Goal: Task Accomplishment & Management: Complete application form

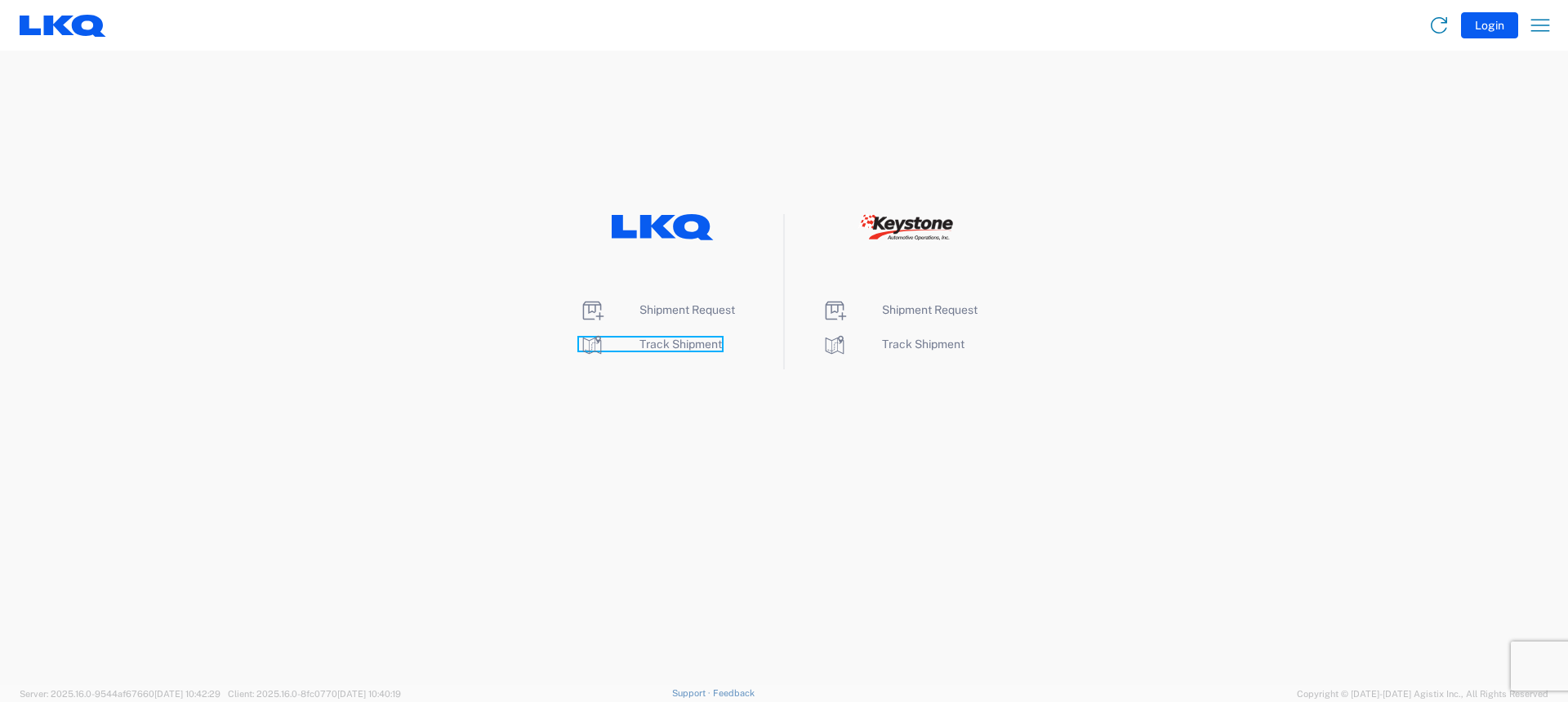
click at [673, 349] on span "Track Shipment" at bounding box center [681, 343] width 83 height 13
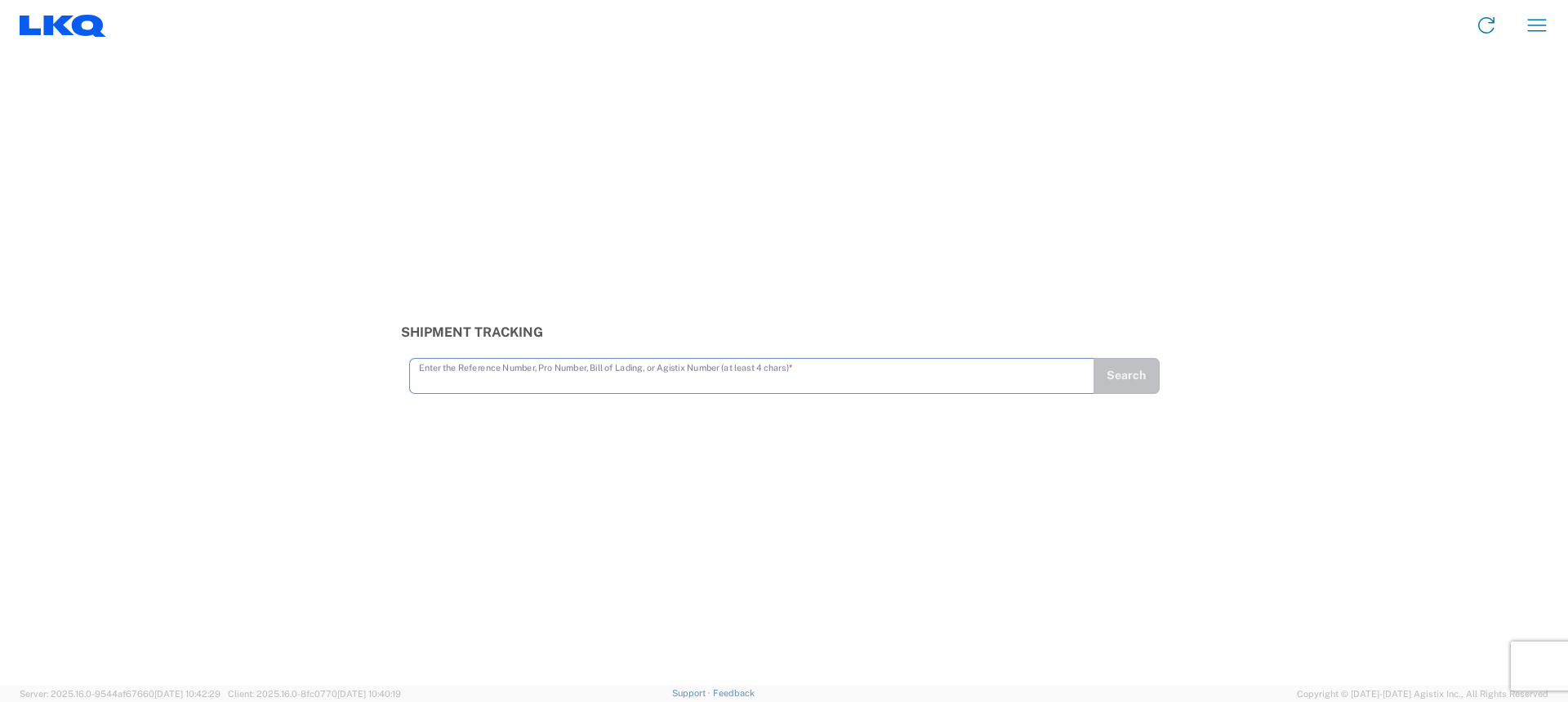
click at [634, 382] on input "text" at bounding box center [751, 374] width 666 height 29
type input "56194456"
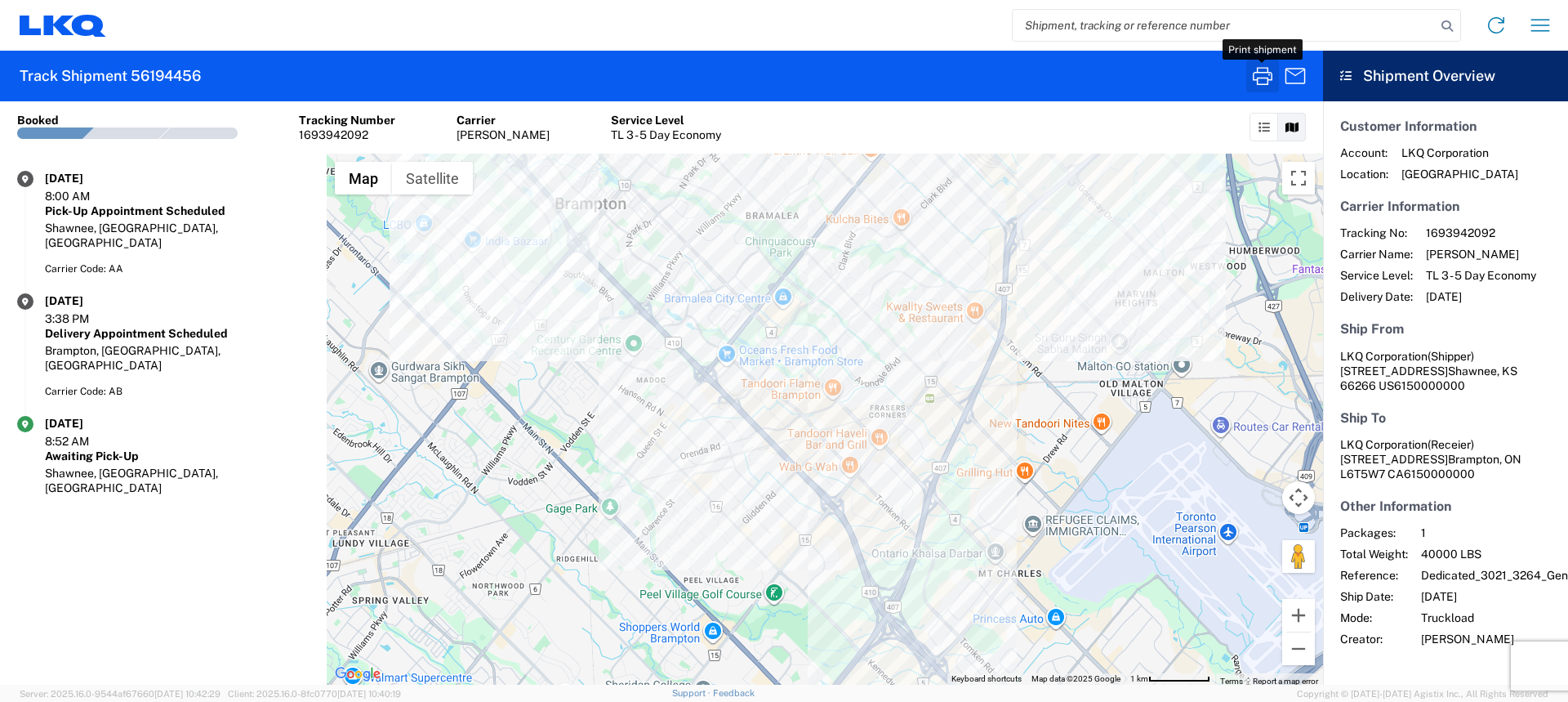
click at [1252, 85] on icon "button" at bounding box center [1262, 76] width 27 height 27
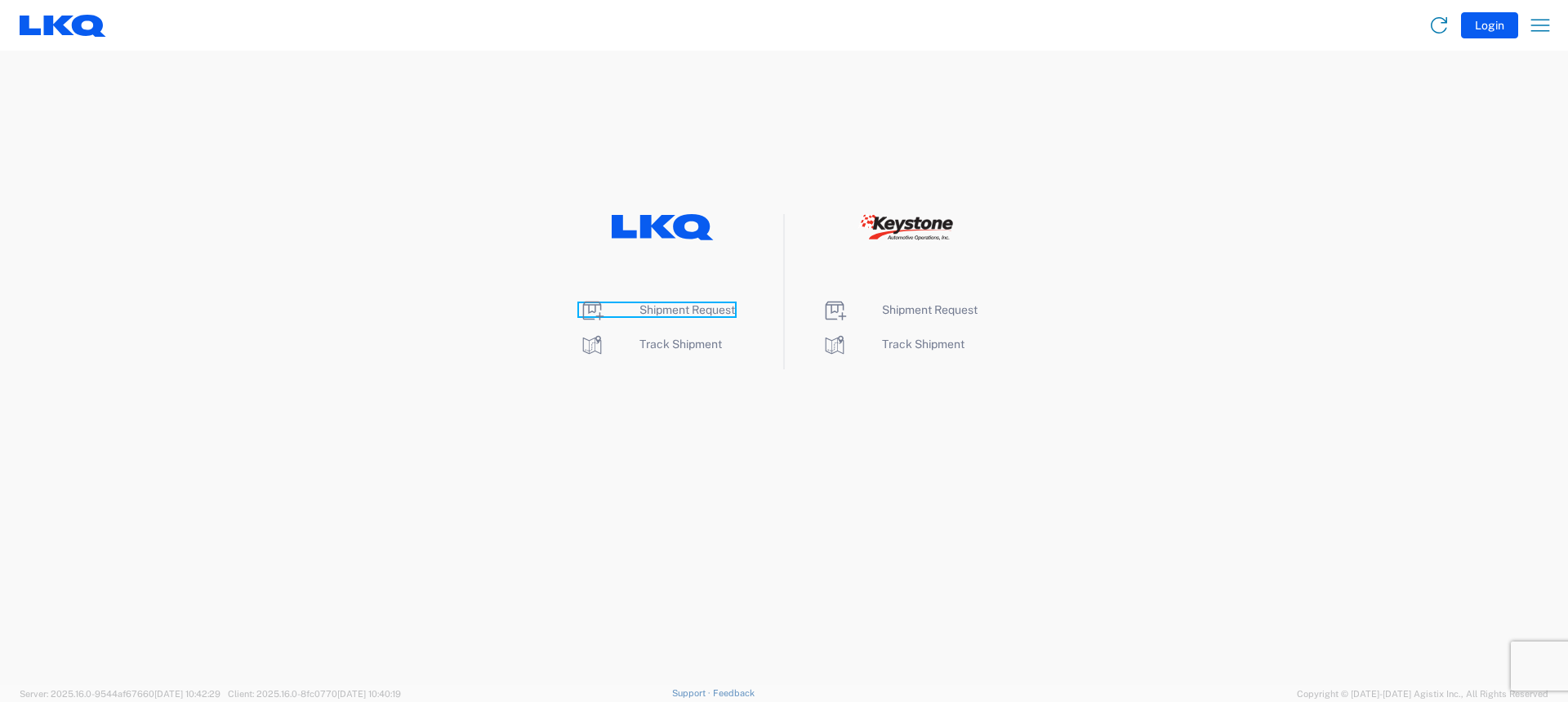
click at [698, 312] on span "Shipment Request" at bounding box center [687, 309] width 95 height 13
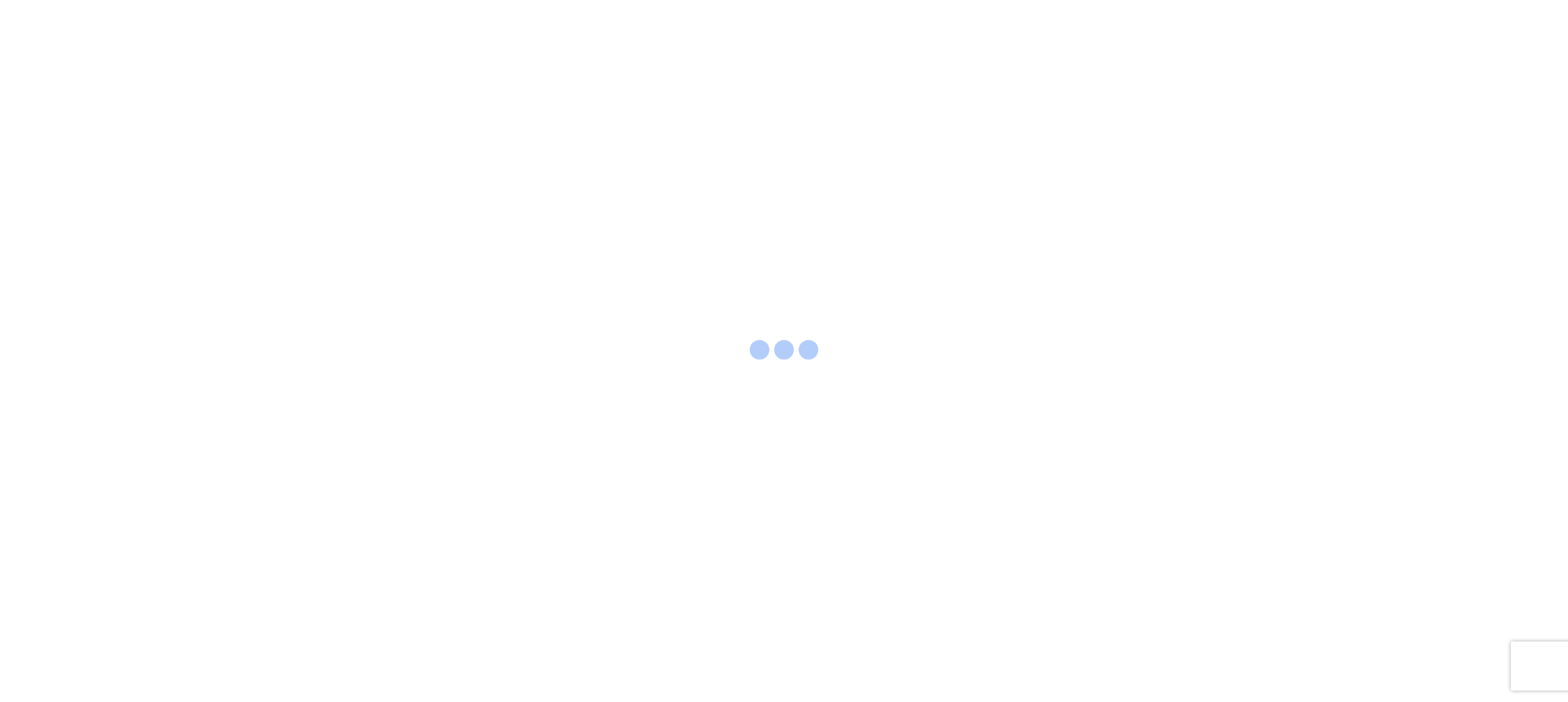
select select "FULL"
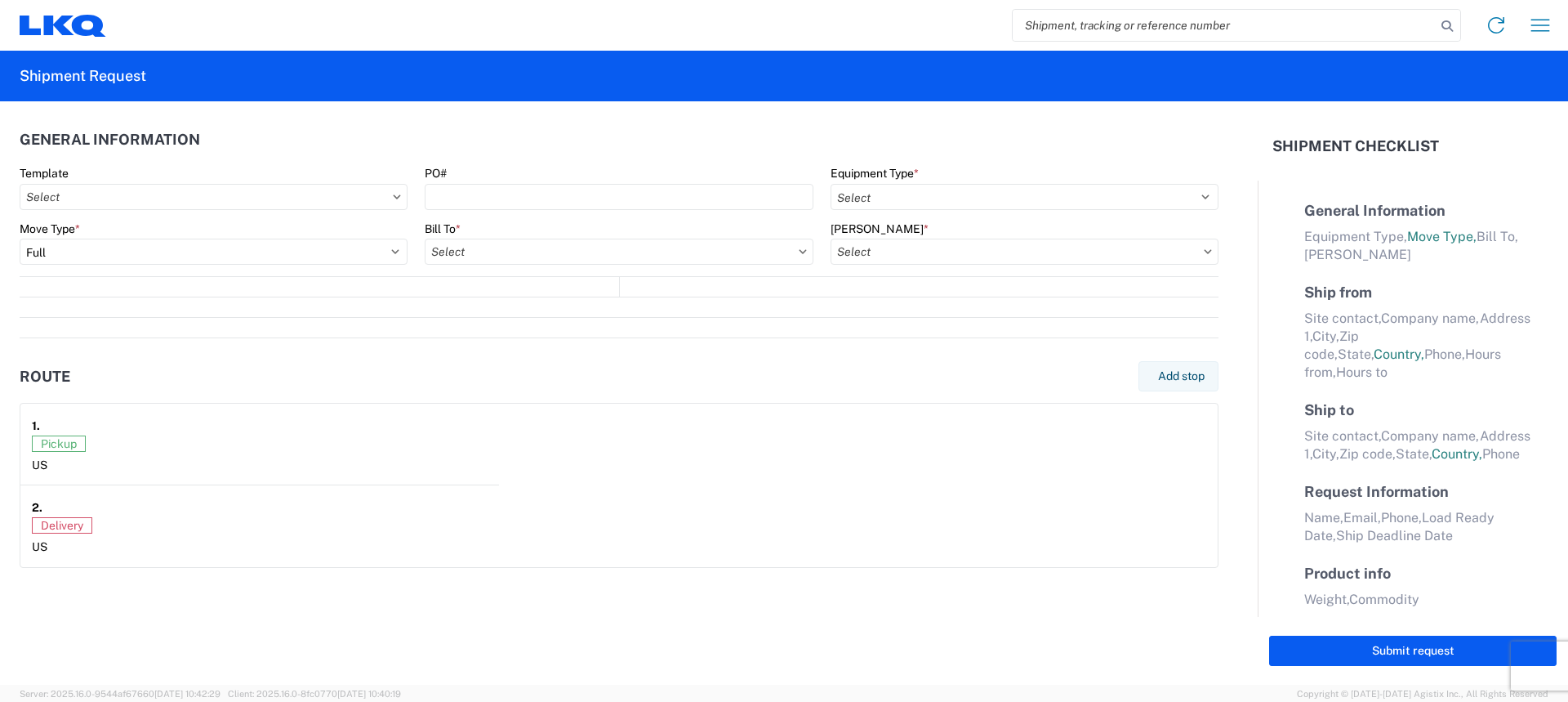
select select "LBS"
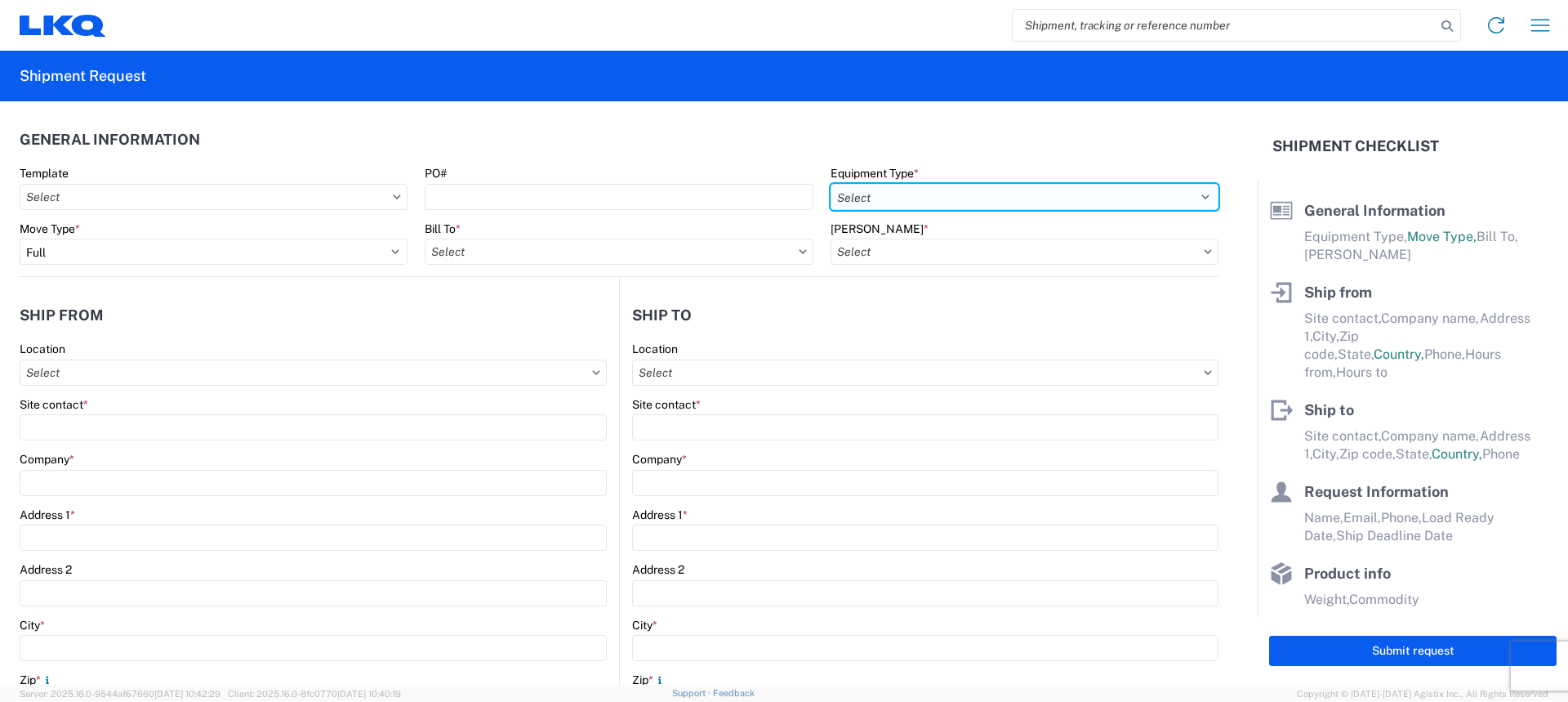
drag, startPoint x: 928, startPoint y: 195, endPoint x: 928, endPoint y: 208, distance: 13.0
click at [928, 195] on select "Select 53’ Dry Van Flatbed Dropdeck (van) Lowboy (flatbed) Rail" at bounding box center [1024, 197] width 388 height 27
select select "STDV"
click at [831, 184] on select "Select 53’ Dry Van Flatbed Dropdeck (van) Lowboy (flatbed) Rail" at bounding box center [1024, 197] width 388 height 27
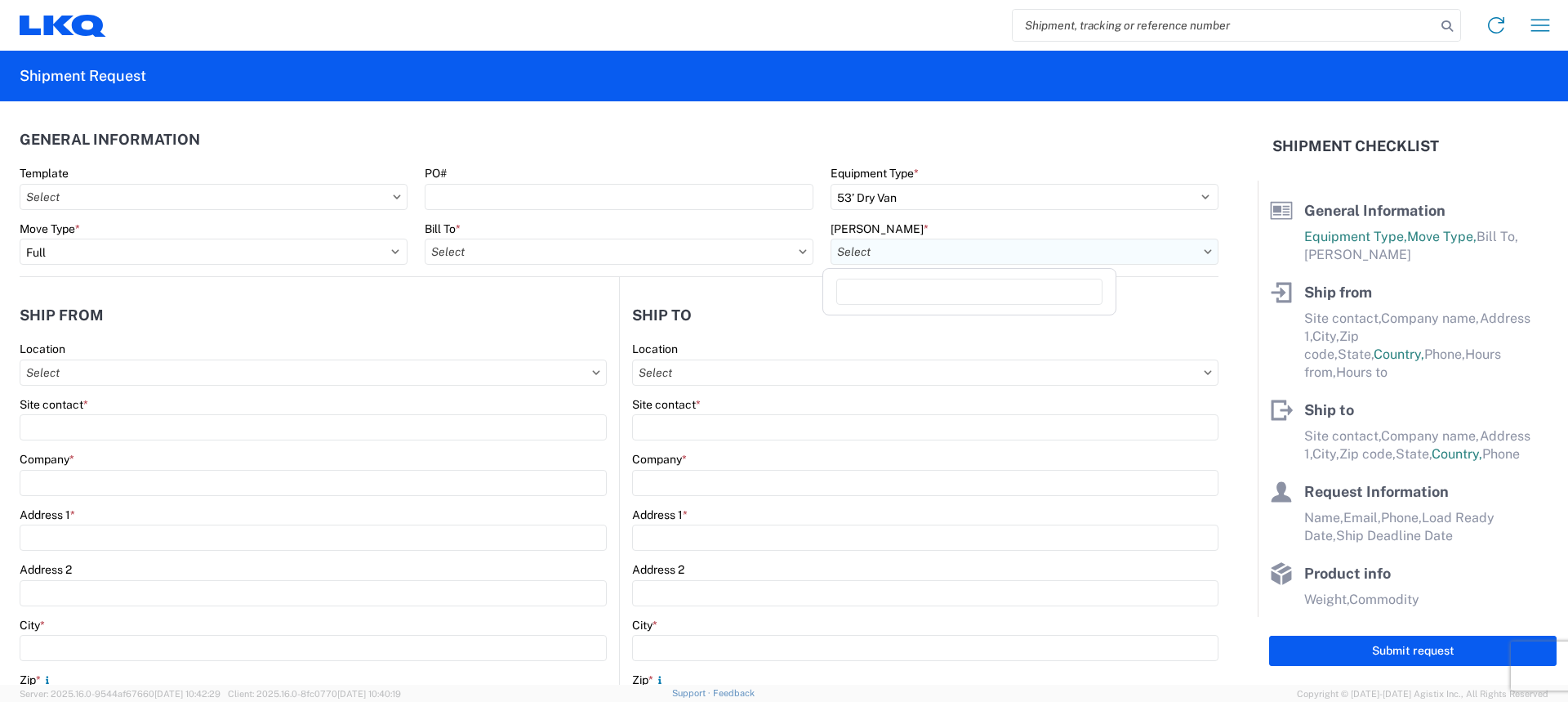
click at [924, 250] on input "Bill Code *" at bounding box center [1024, 252] width 388 height 27
click at [565, 248] on input "Bill To *" at bounding box center [618, 252] width 388 height 27
type input "3240"
drag, startPoint x: 542, startPoint y: 324, endPoint x: 631, endPoint y: 305, distance: 91.0
click at [542, 325] on div "3240 - KC Distribution Center (KDC)" at bounding box center [567, 324] width 286 height 27
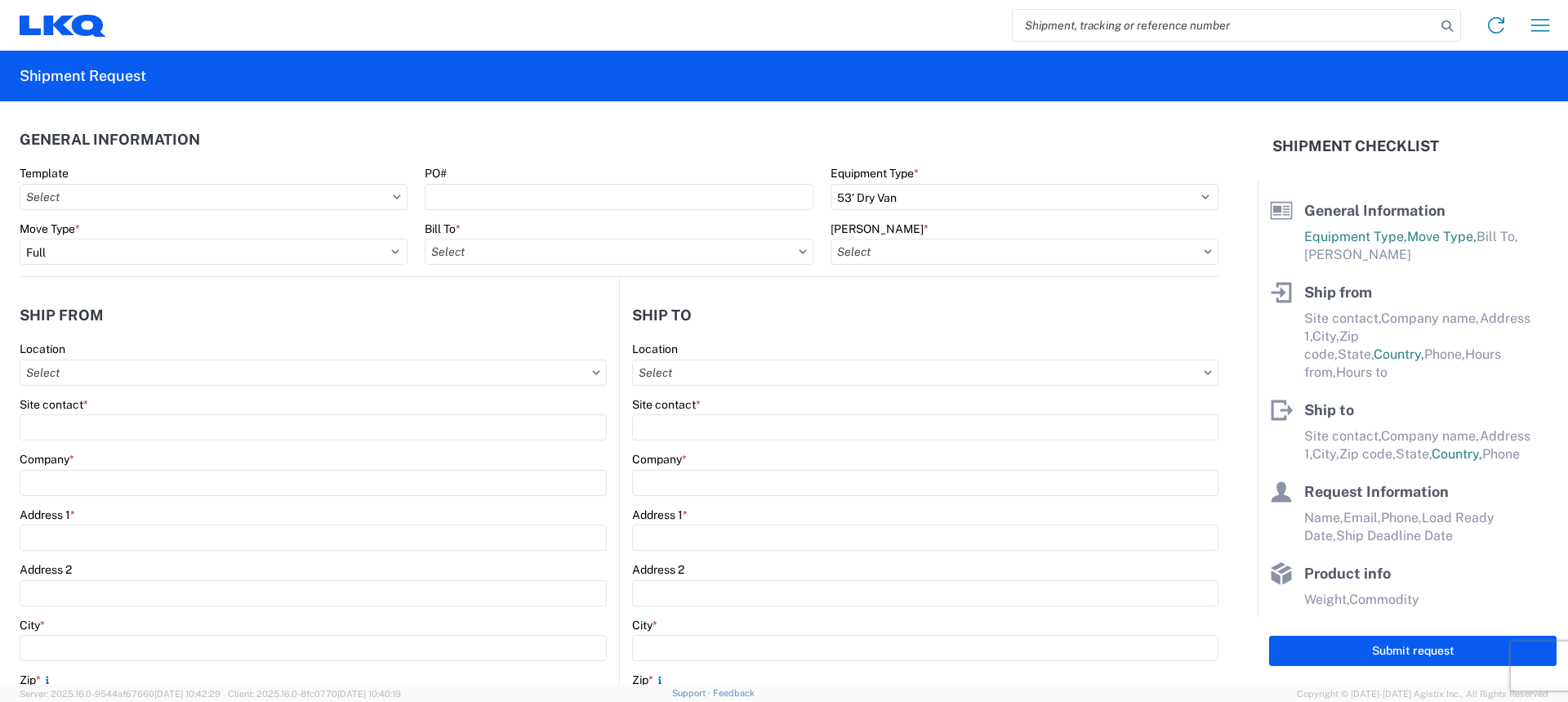
type input "3240 - KC Distribution Center (KDC)"
click at [1039, 244] on input "Bill Code *" at bounding box center [1024, 252] width 388 height 27
click at [986, 324] on div "3240-2000-50180-0000 - 3240 Freight In - Aftermarket" at bounding box center [978, 324] width 303 height 27
type input "3240-2000-50180-0000 - 3240 Freight In - Aftermarket"
click at [298, 381] on input "Location" at bounding box center [313, 373] width 587 height 27
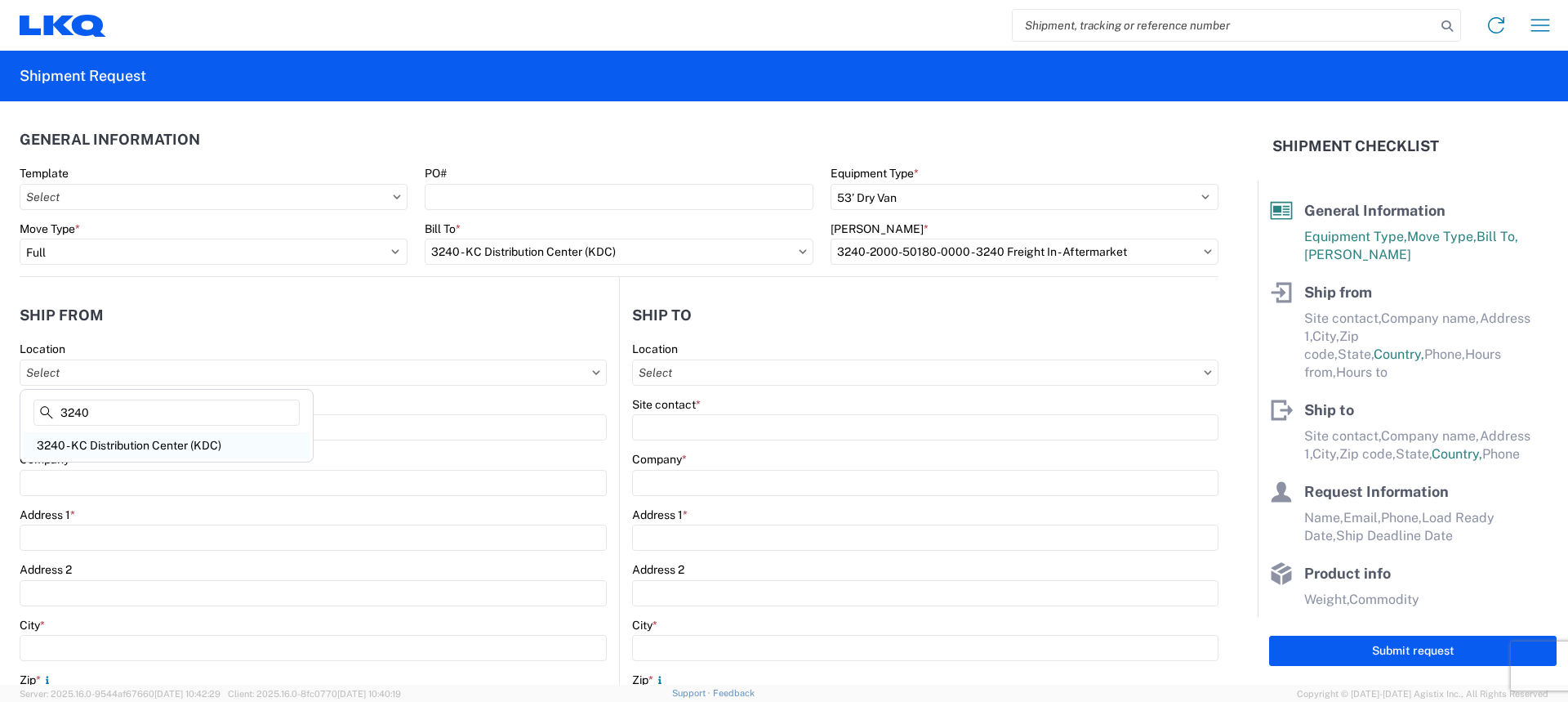
type input "3240"
click at [128, 449] on div "3240 - KC Distribution Center (KDC)" at bounding box center [166, 445] width 286 height 27
type input "3240 - KC Distribution Center (KDC)"
type input "LKQ Corporation"
type input "24550 W 43rd St"
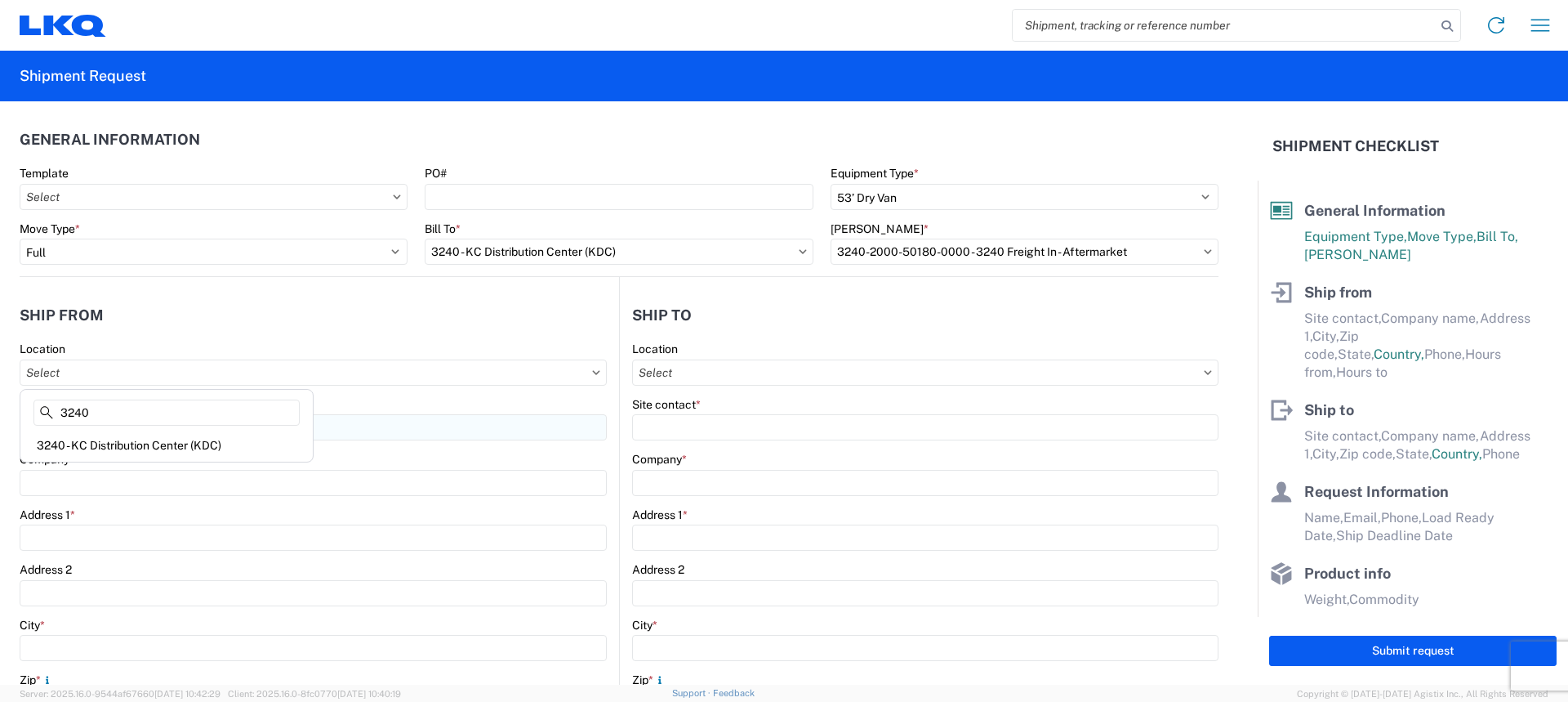
type input "Suite 100"
type input "Shawnee"
type input "66226"
select select "KS"
select select "US"
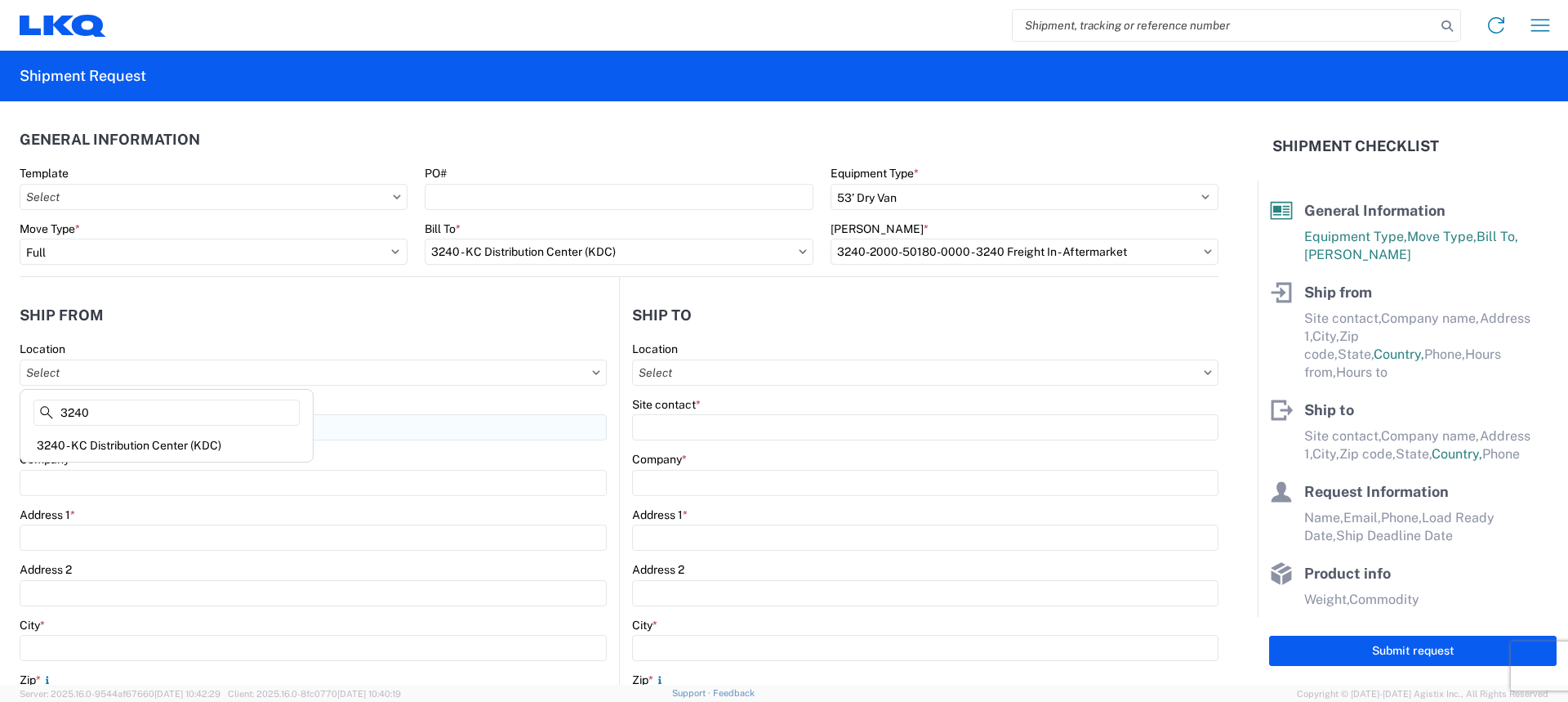
type input "816-841-0104"
type input "00:00"
type input "15:30"
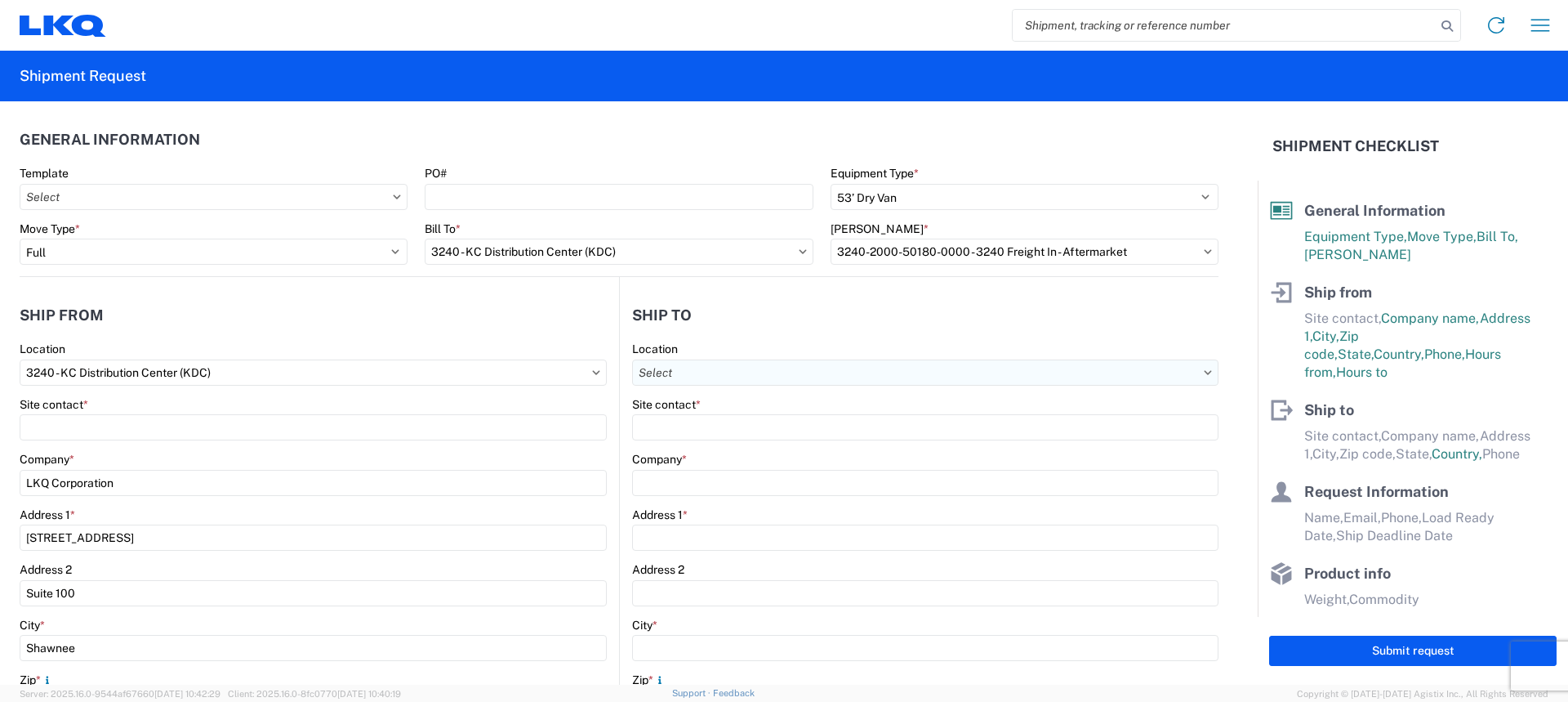
click at [781, 369] on input "Location" at bounding box center [925, 373] width 587 height 27
type input "3022"
click at [717, 450] on div "3022 - Linthicum MD (022)" at bounding box center [774, 445] width 286 height 27
type input "3022 - Linthicum MD (022)"
type input "LKQ Corporation"
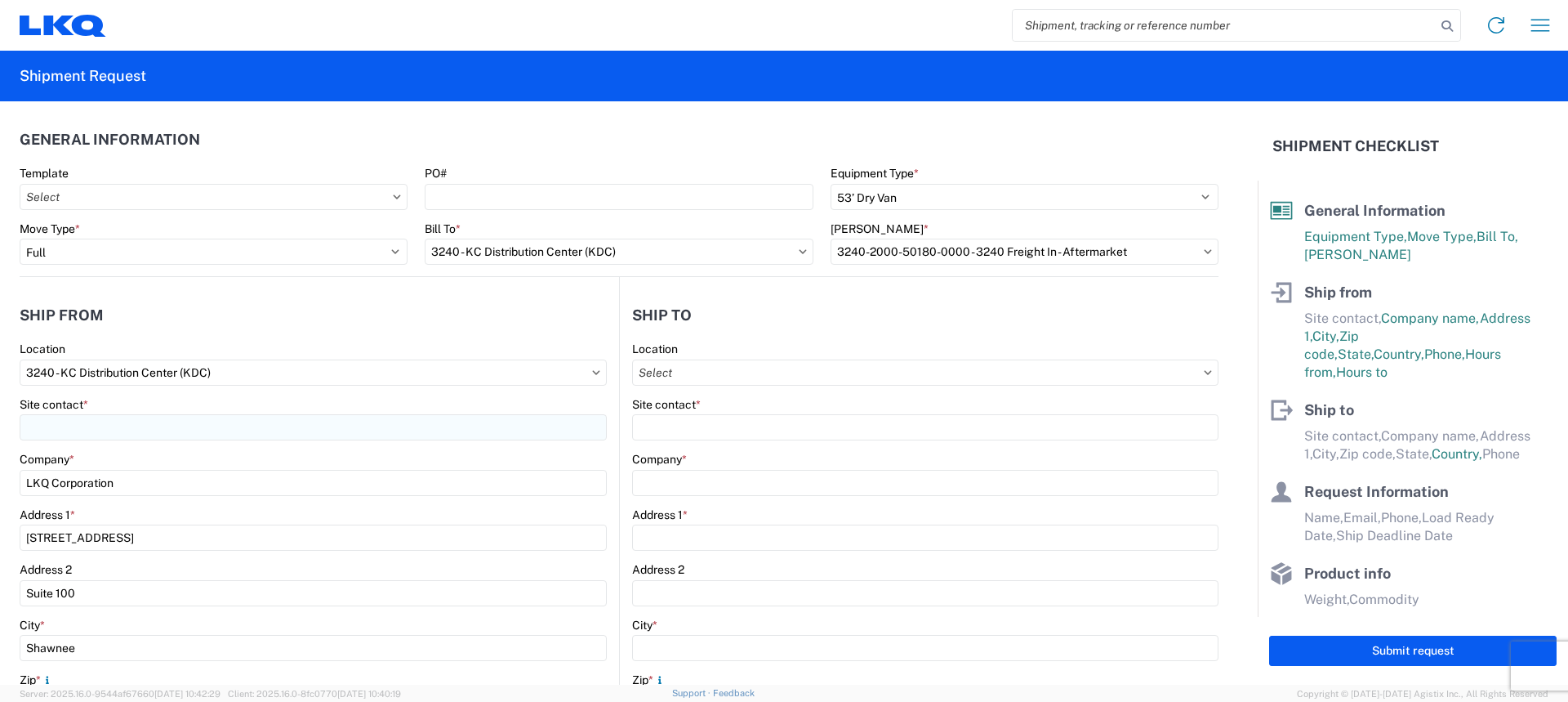
type input "4803 Hollins Ferry Rd"
type input "Halethorpe"
type input "21227"
select select "US"
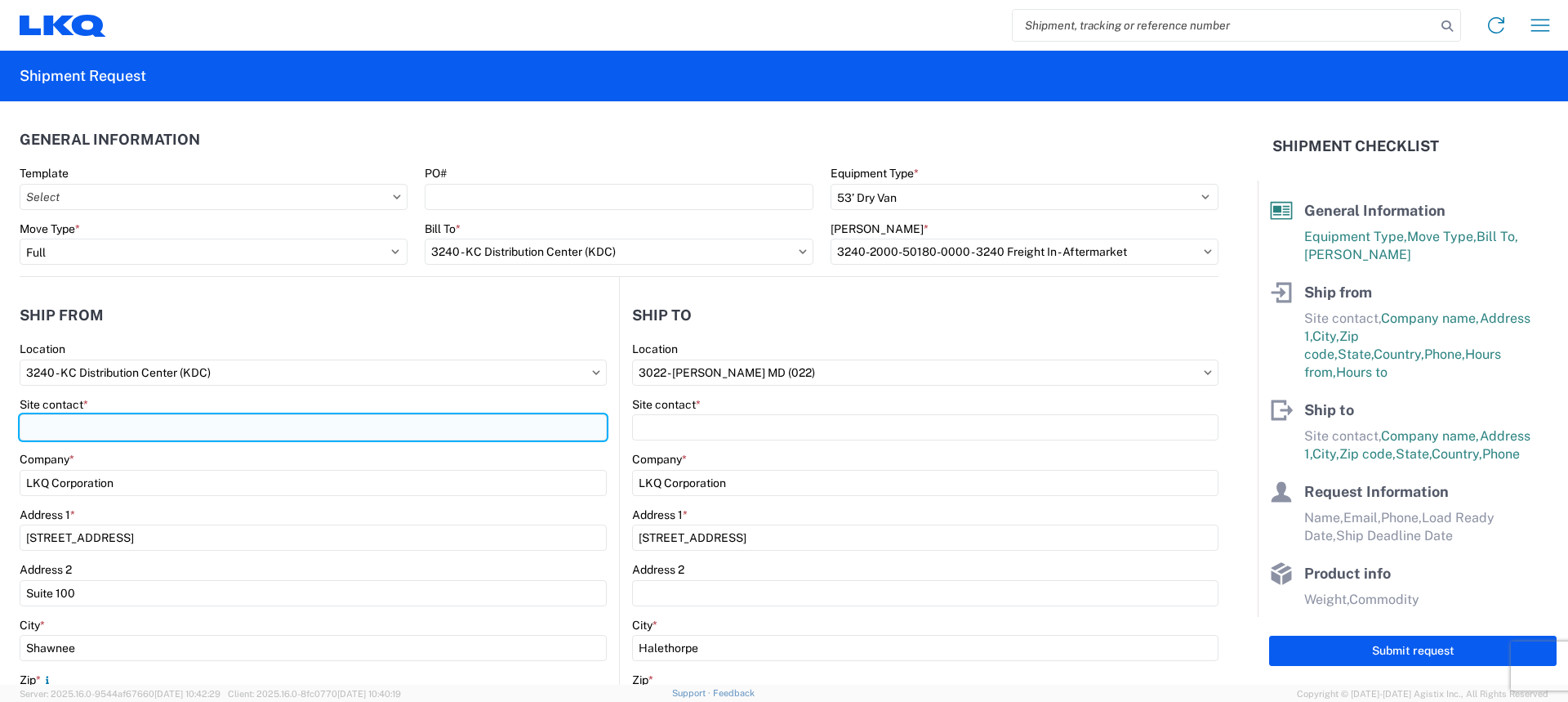
click at [107, 428] on input "Site contact *" at bounding box center [313, 427] width 587 height 27
type input "Margaret I. Harris"
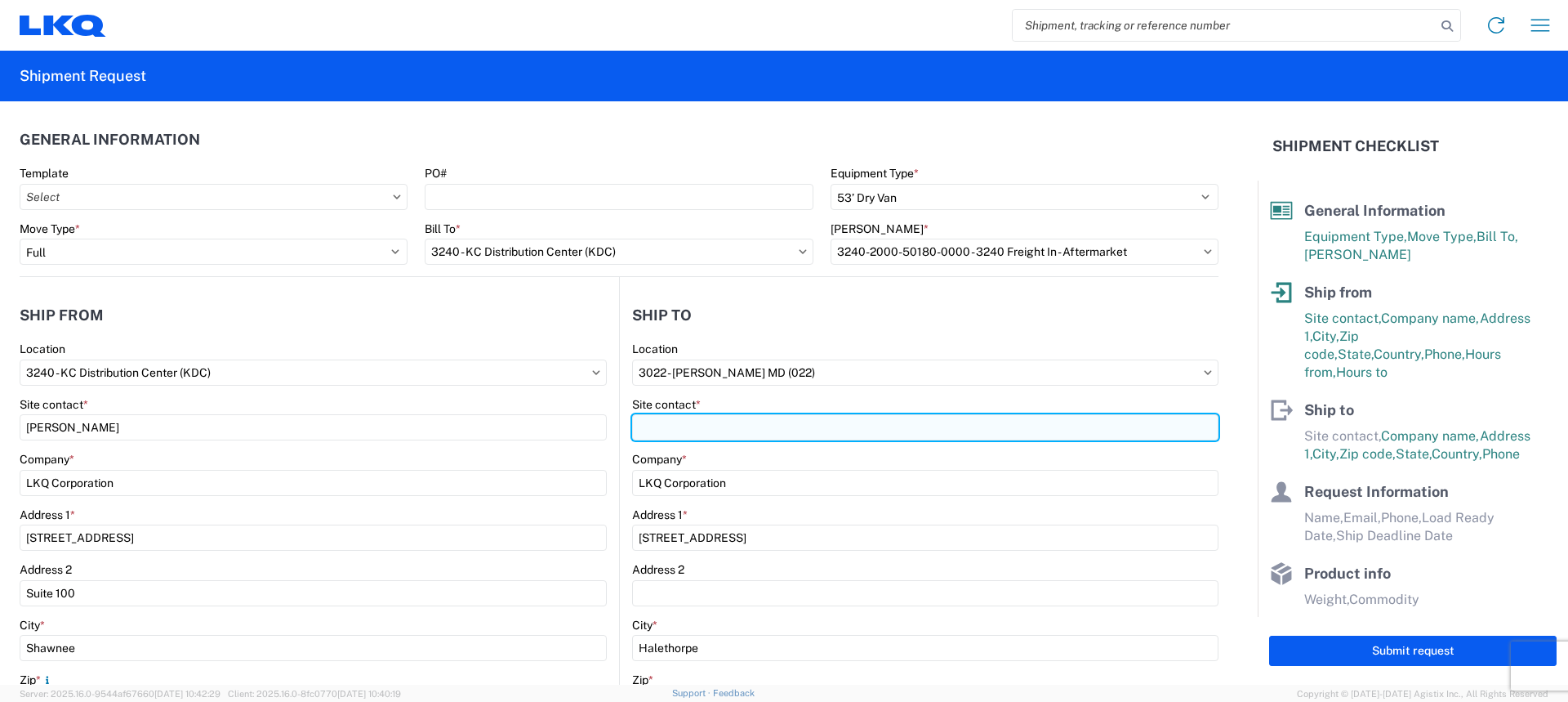
click at [675, 429] on input "Site contact *" at bounding box center [925, 427] width 587 height 27
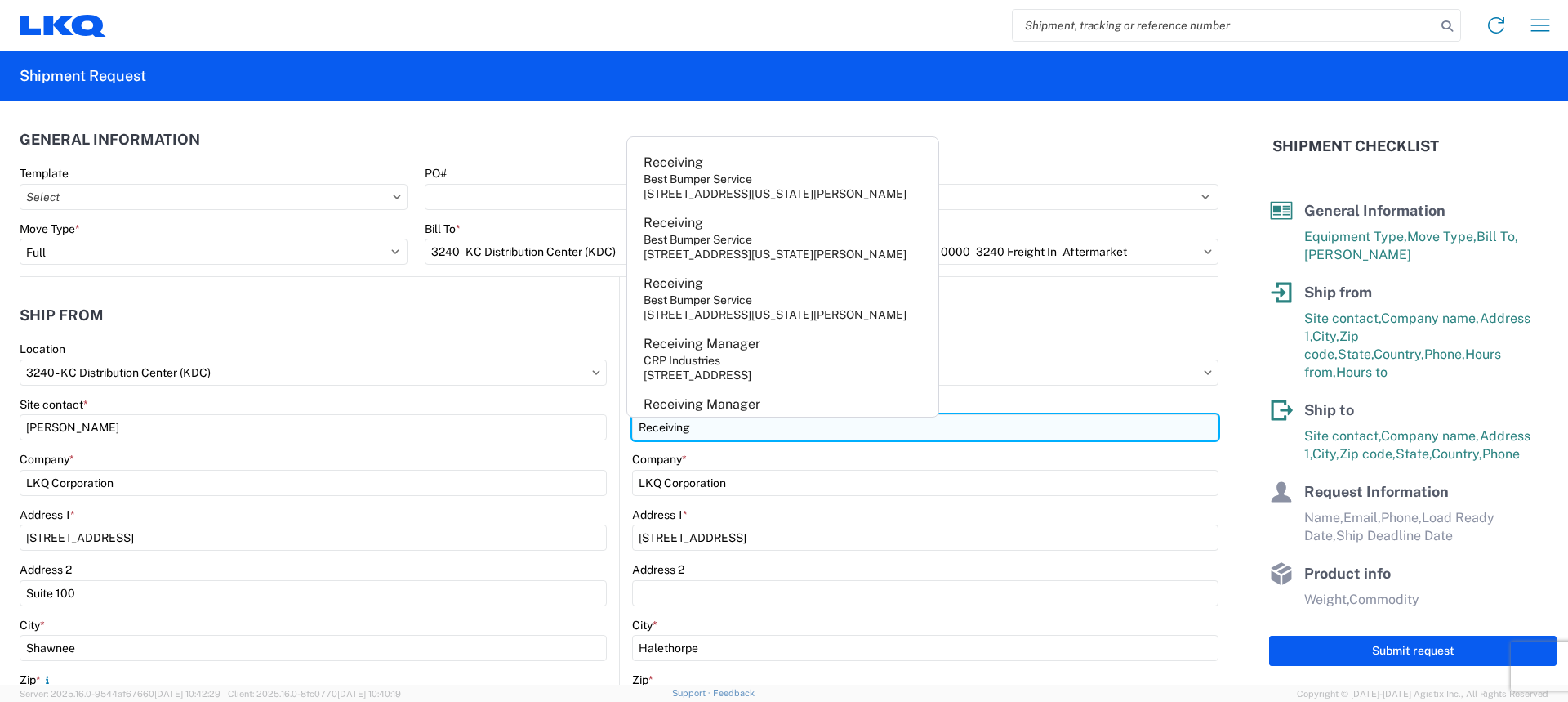
type input "Receiving"
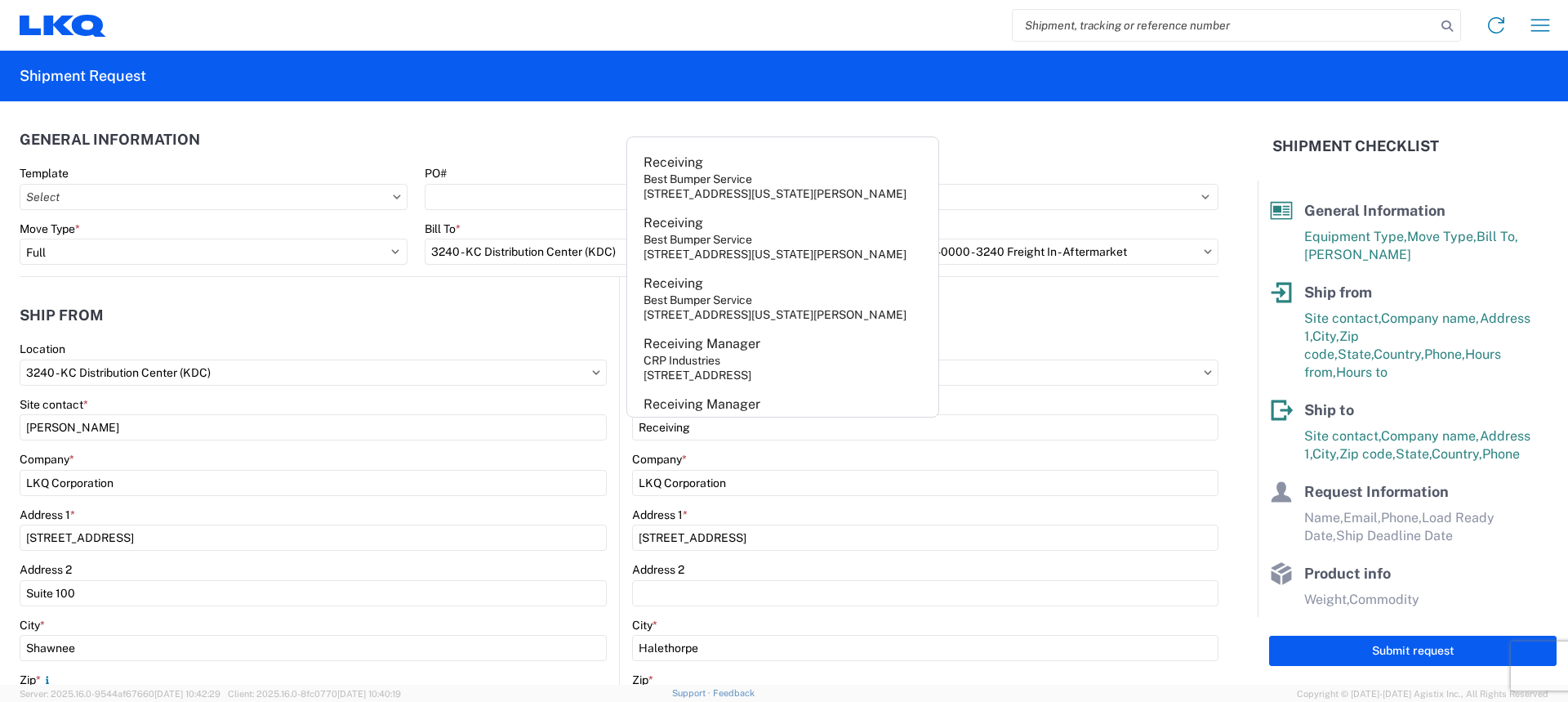
click at [505, 322] on header "Ship from" at bounding box center [319, 315] width 600 height 36
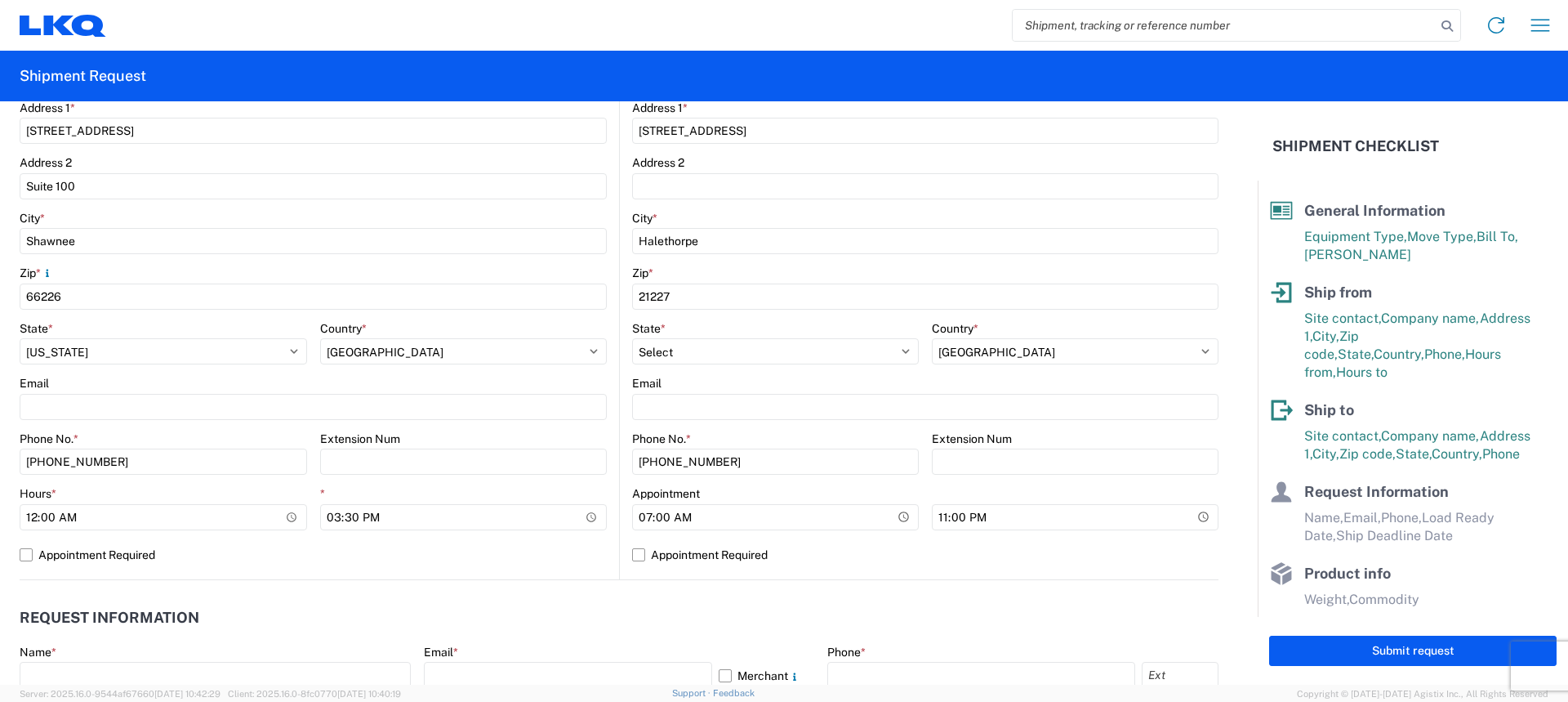
scroll to position [408, 0]
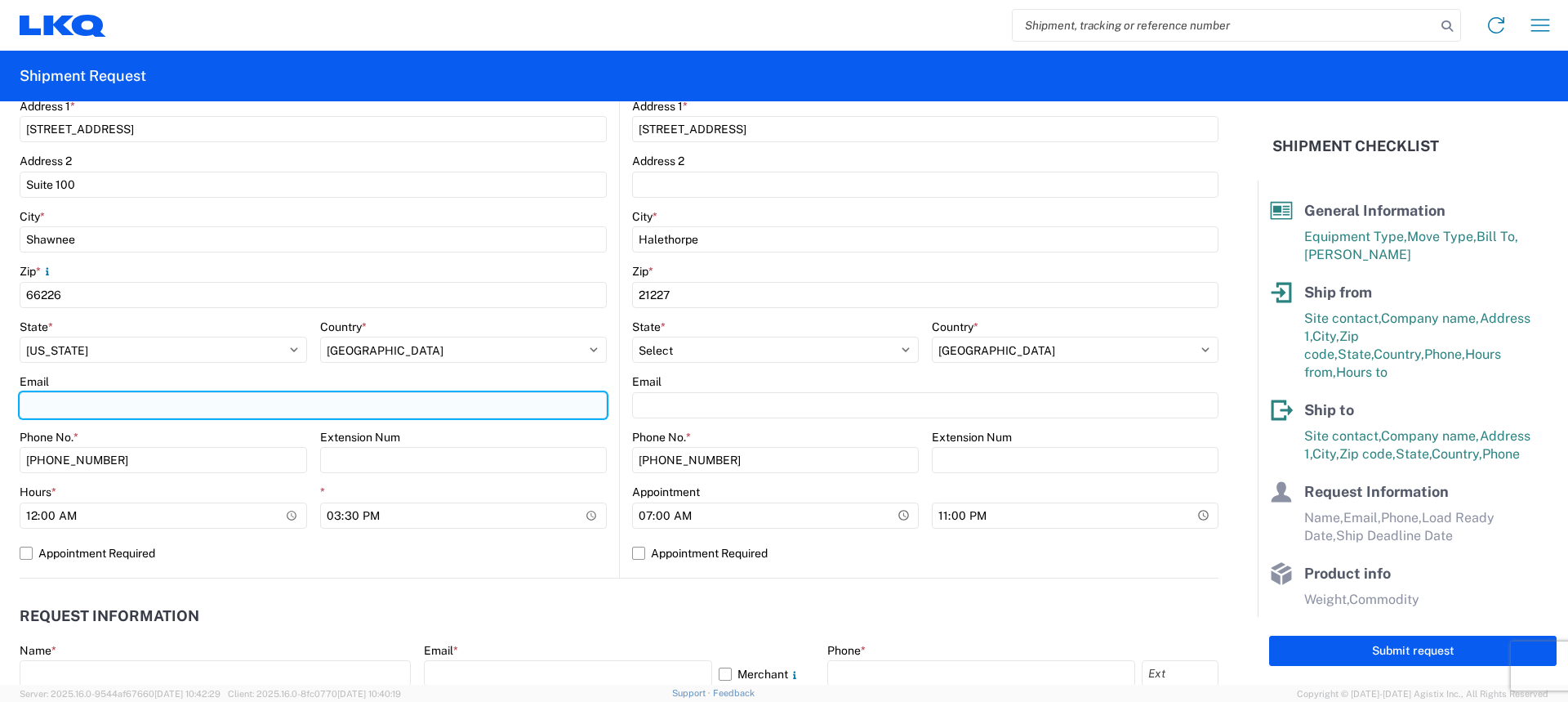
click at [77, 398] on input "Email" at bounding box center [313, 405] width 587 height 27
type input "miharris@lkqcorp.com"
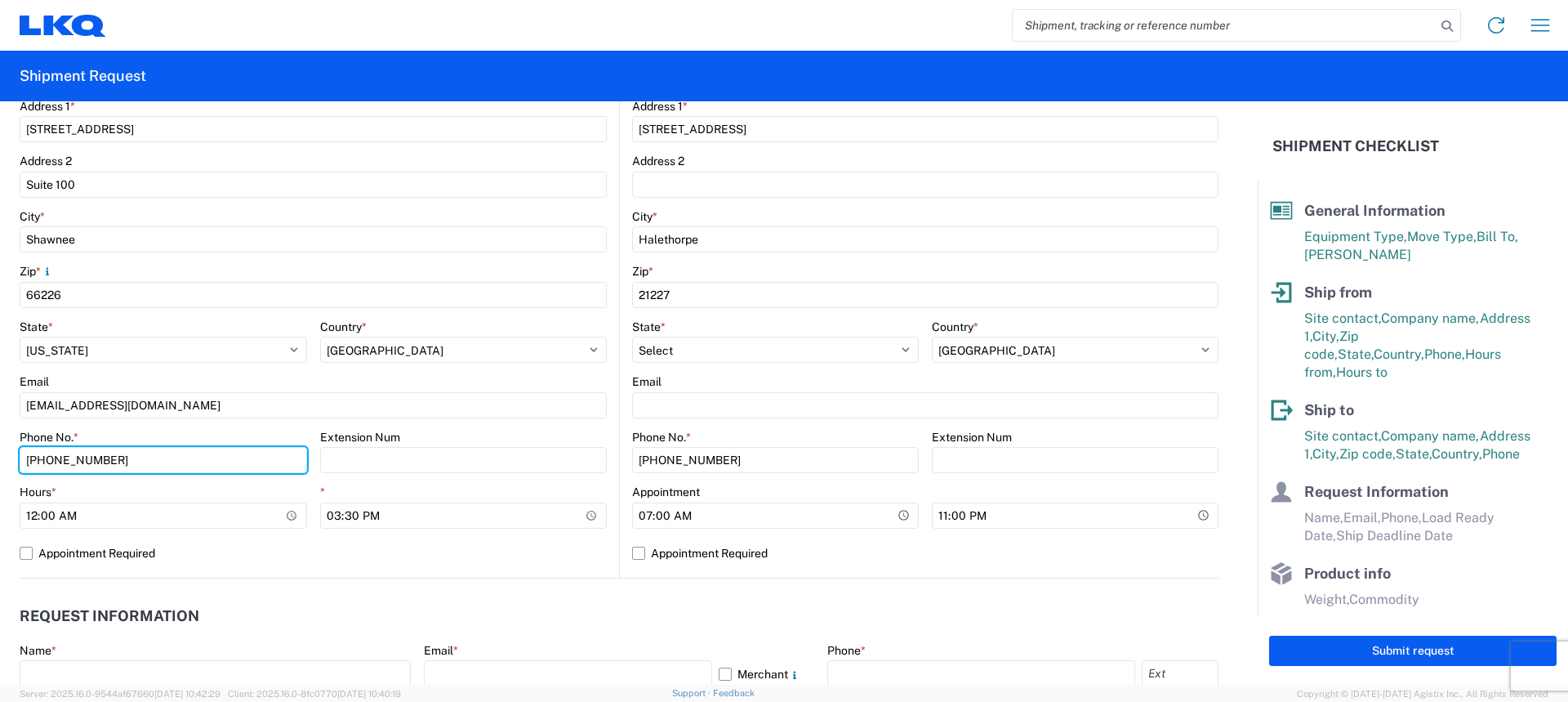
drag, startPoint x: 119, startPoint y: 461, endPoint x: 0, endPoint y: 419, distance: 126.2
click at [0, 419] on form "General Information Template PO# Equipment Type * Select 53’ Dry Van Flatbed Dr…" at bounding box center [629, 392] width 1258 height 583
type input "660-233-3026"
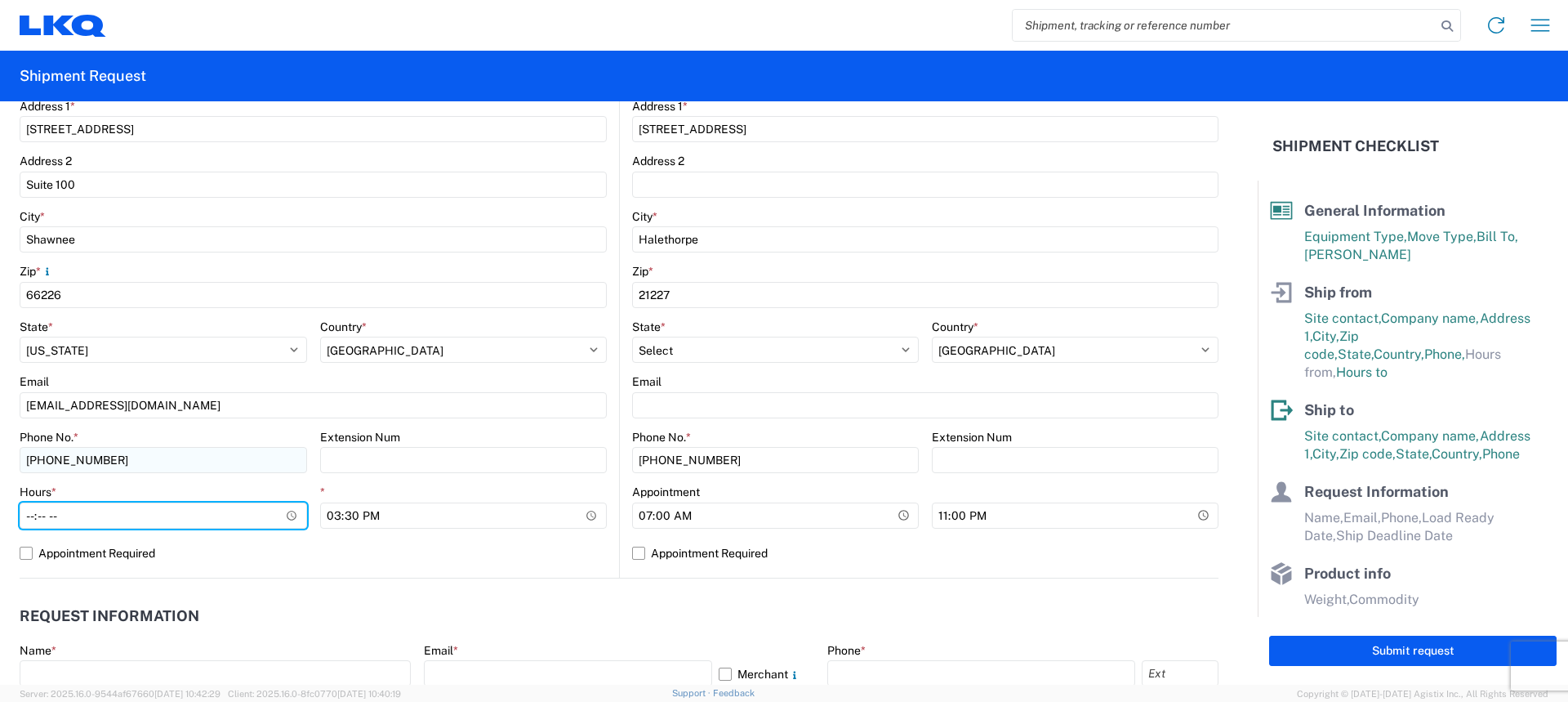
type input "08:00"
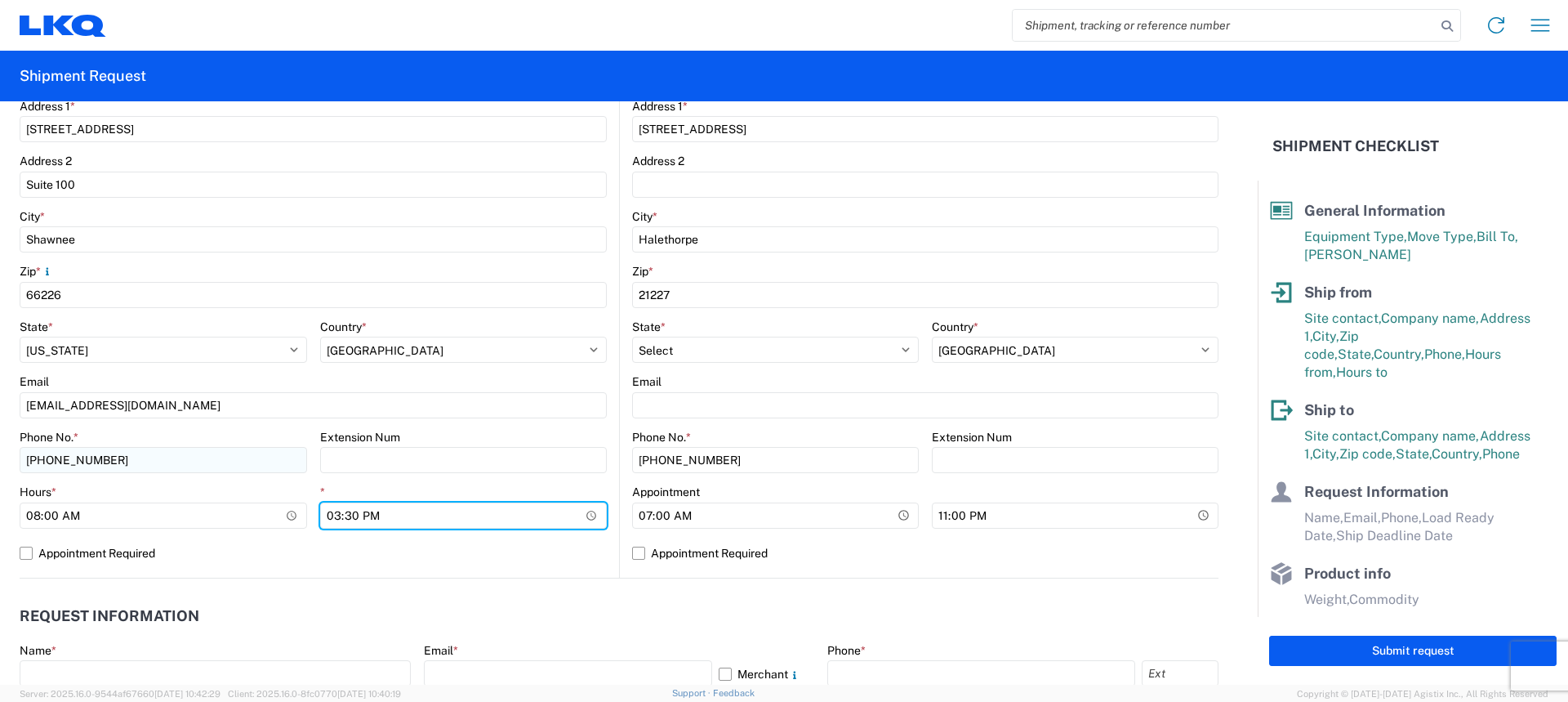
type input "15:00"
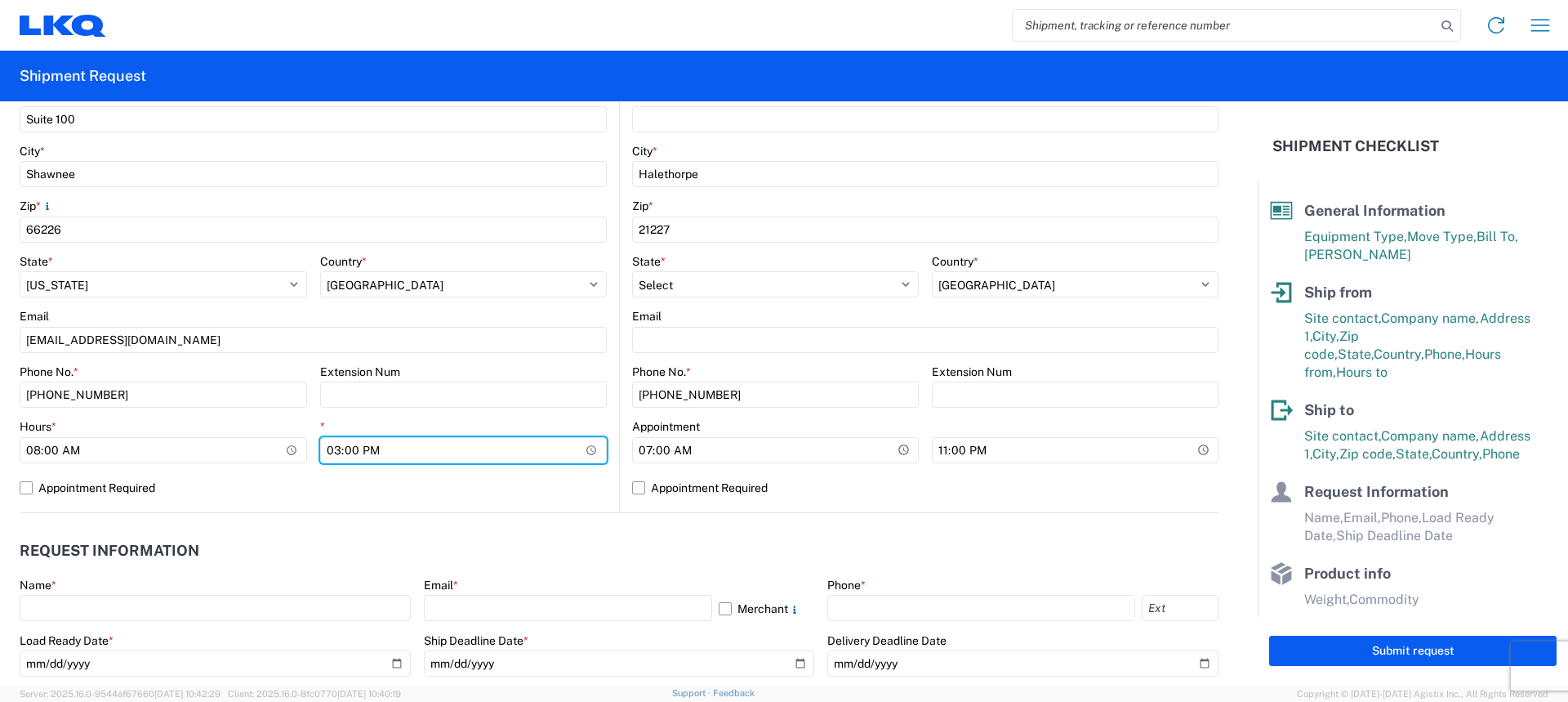
scroll to position [572, 0]
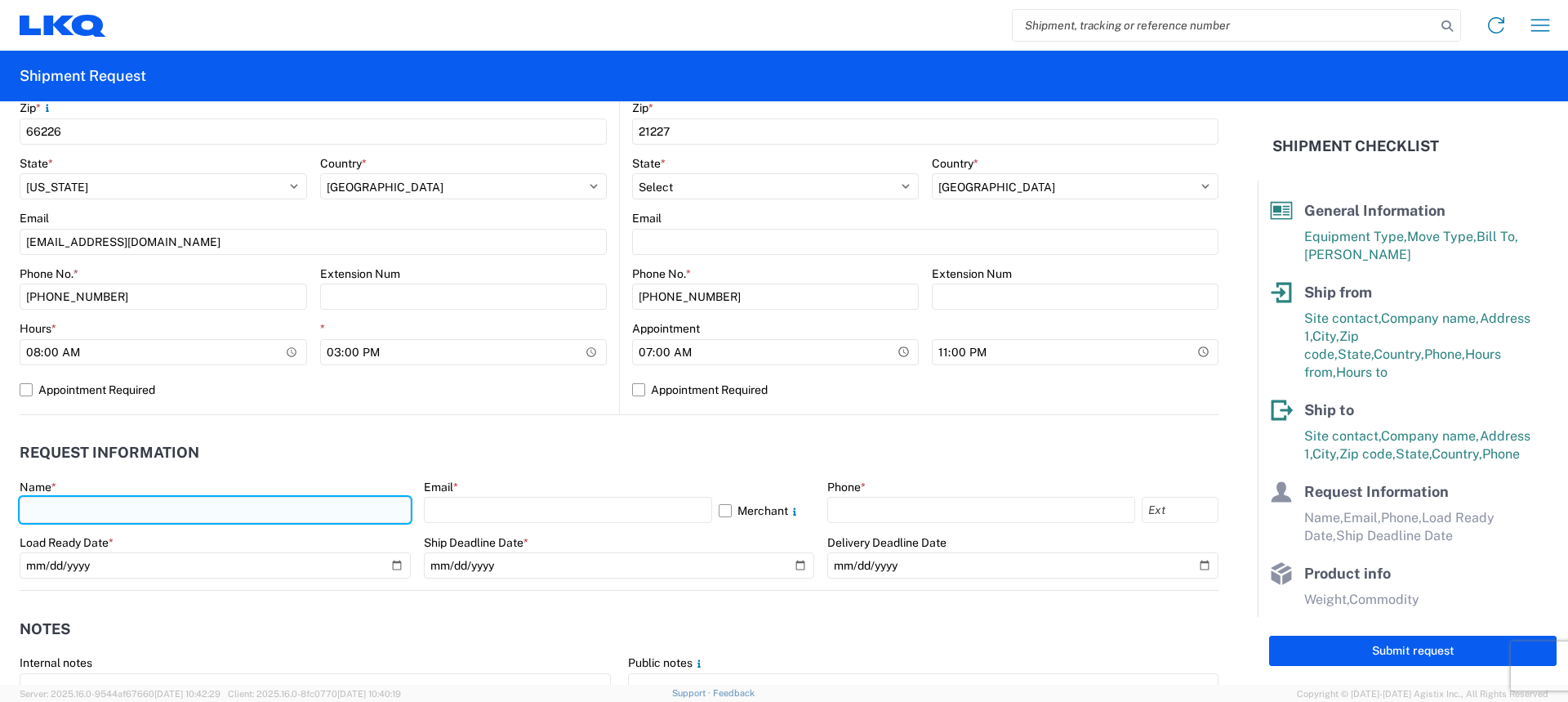
click at [201, 513] on input "text" at bounding box center [215, 509] width 391 height 27
type input "Margaret I. Harris"
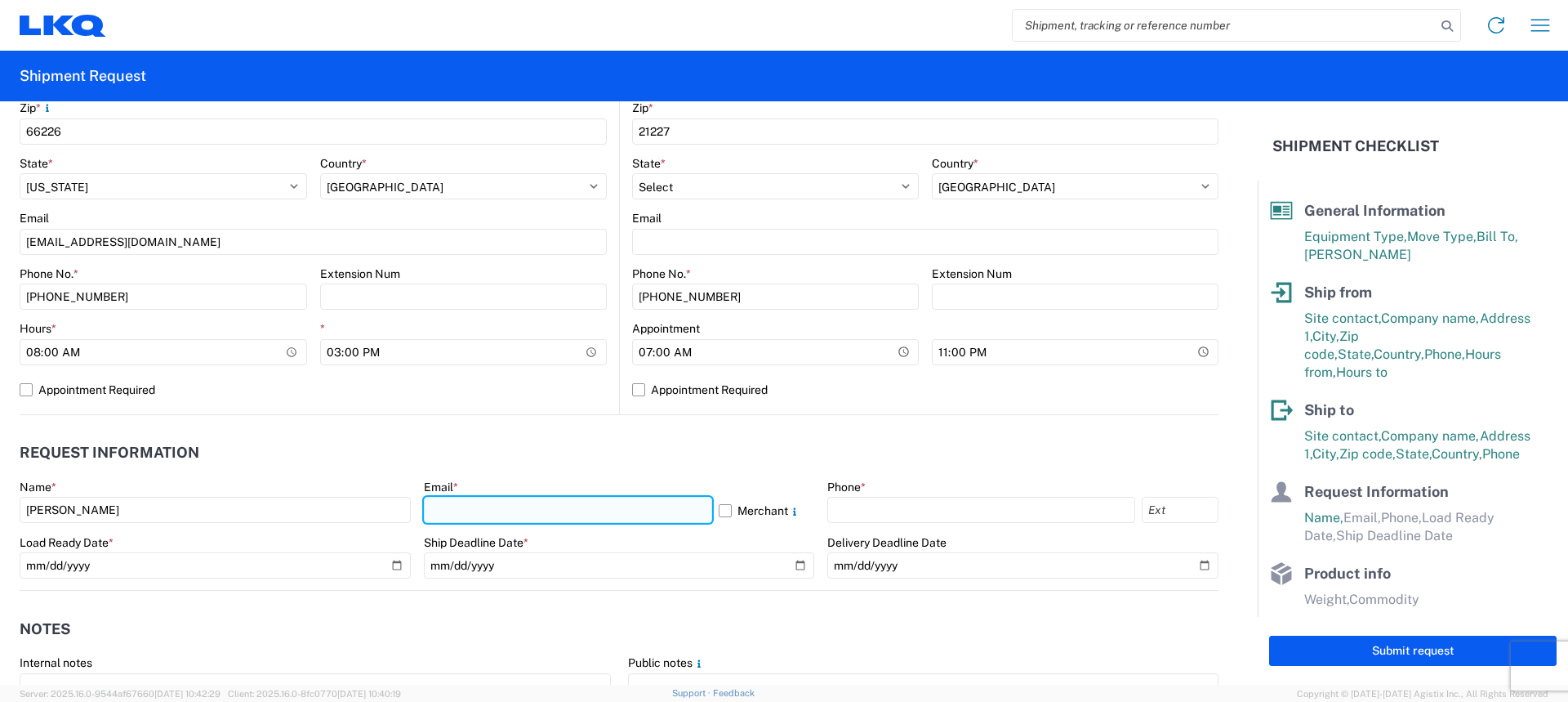
click at [563, 513] on input "text" at bounding box center [567, 509] width 288 height 27
type input "miharris@lkqcorp.com"
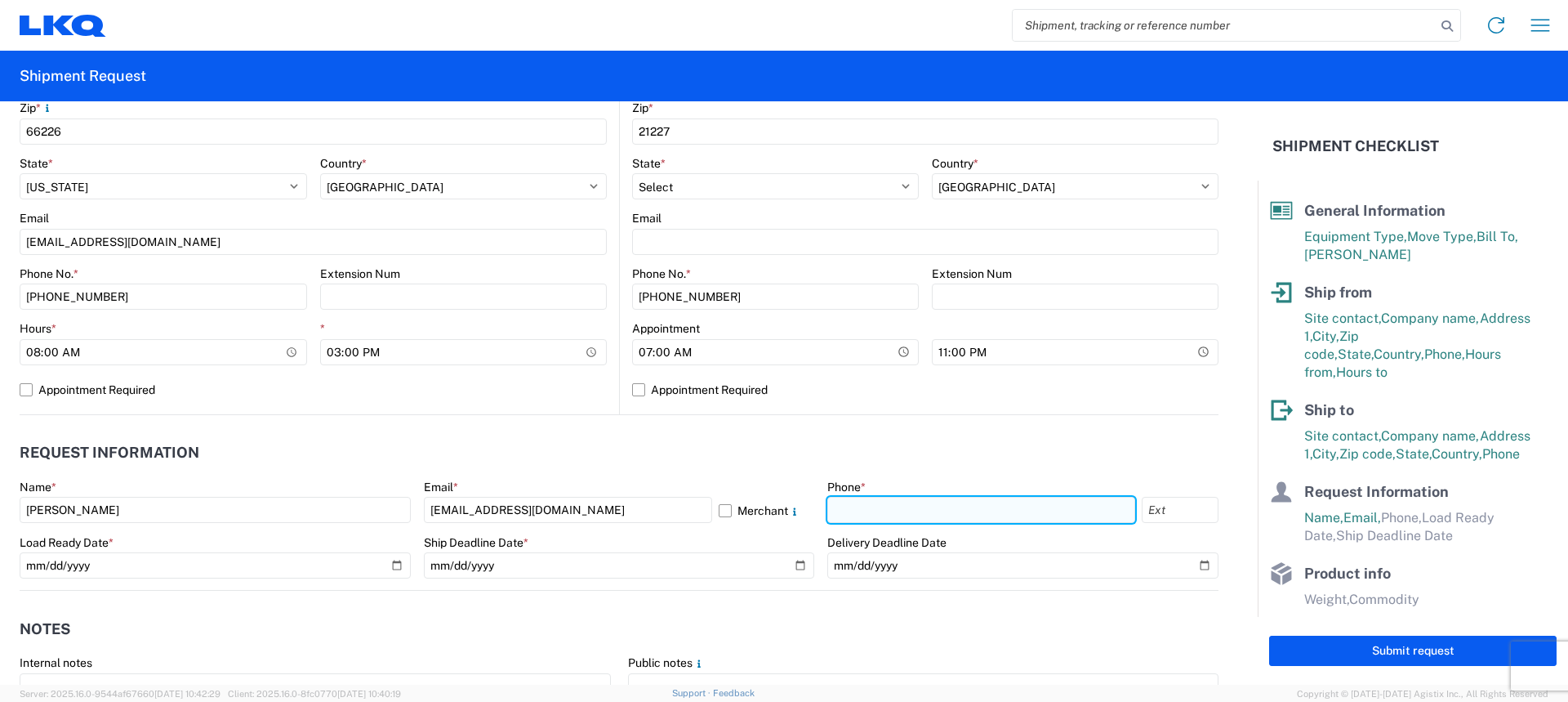
click at [929, 510] on input "text" at bounding box center [981, 509] width 308 height 27
type input "660-233-3026"
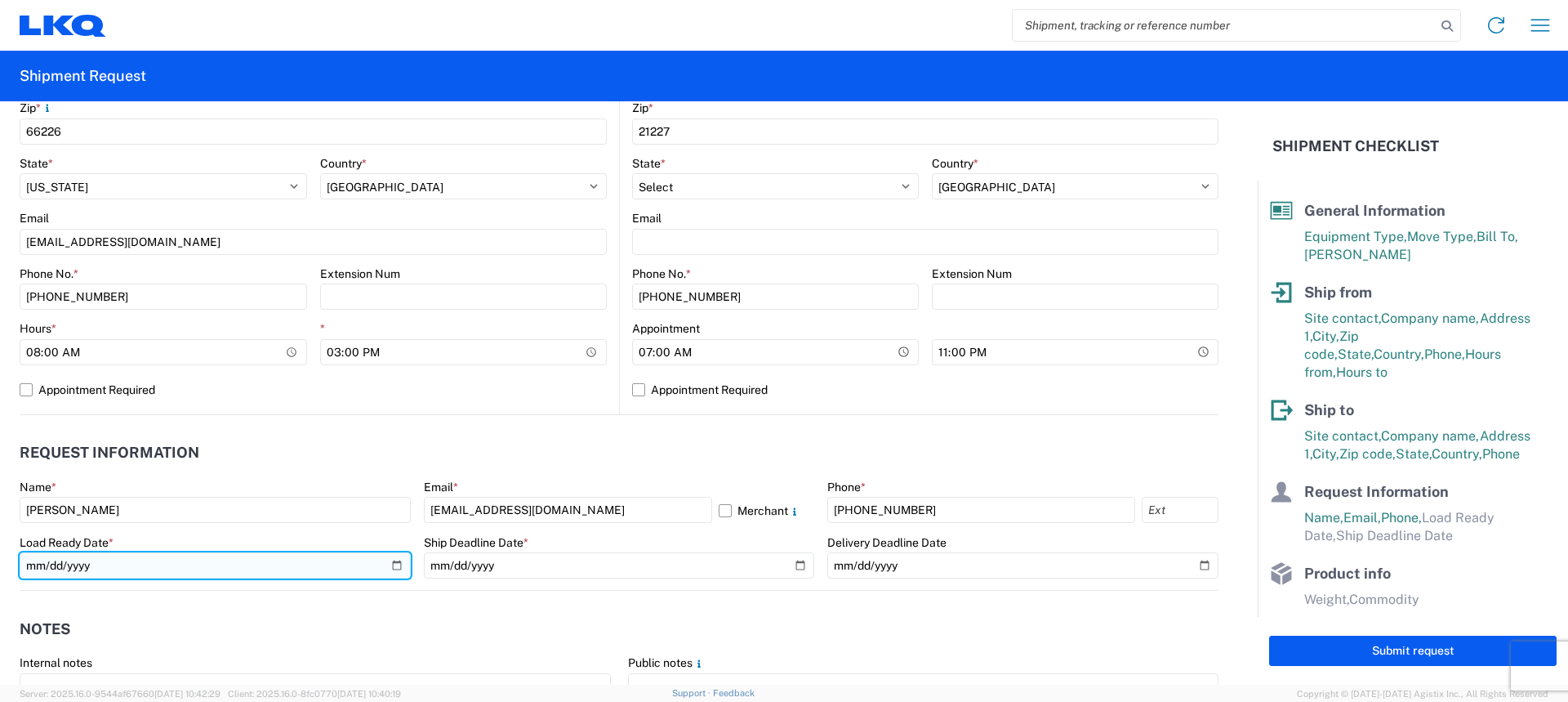
click at [390, 561] on input "date" at bounding box center [215, 565] width 391 height 27
type input "2025-08-13"
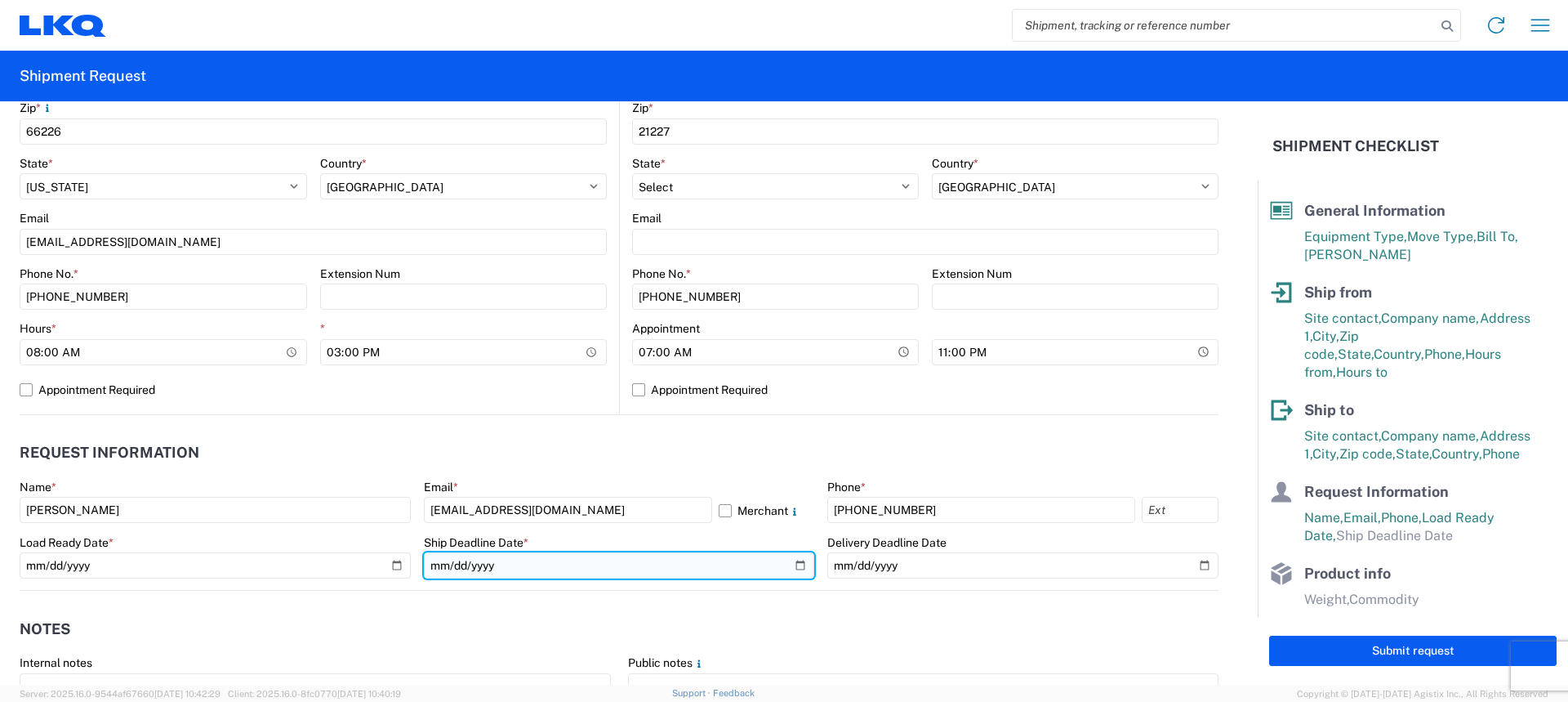
click at [789, 564] on input "date" at bounding box center [619, 565] width 391 height 27
type input "2025-08-13"
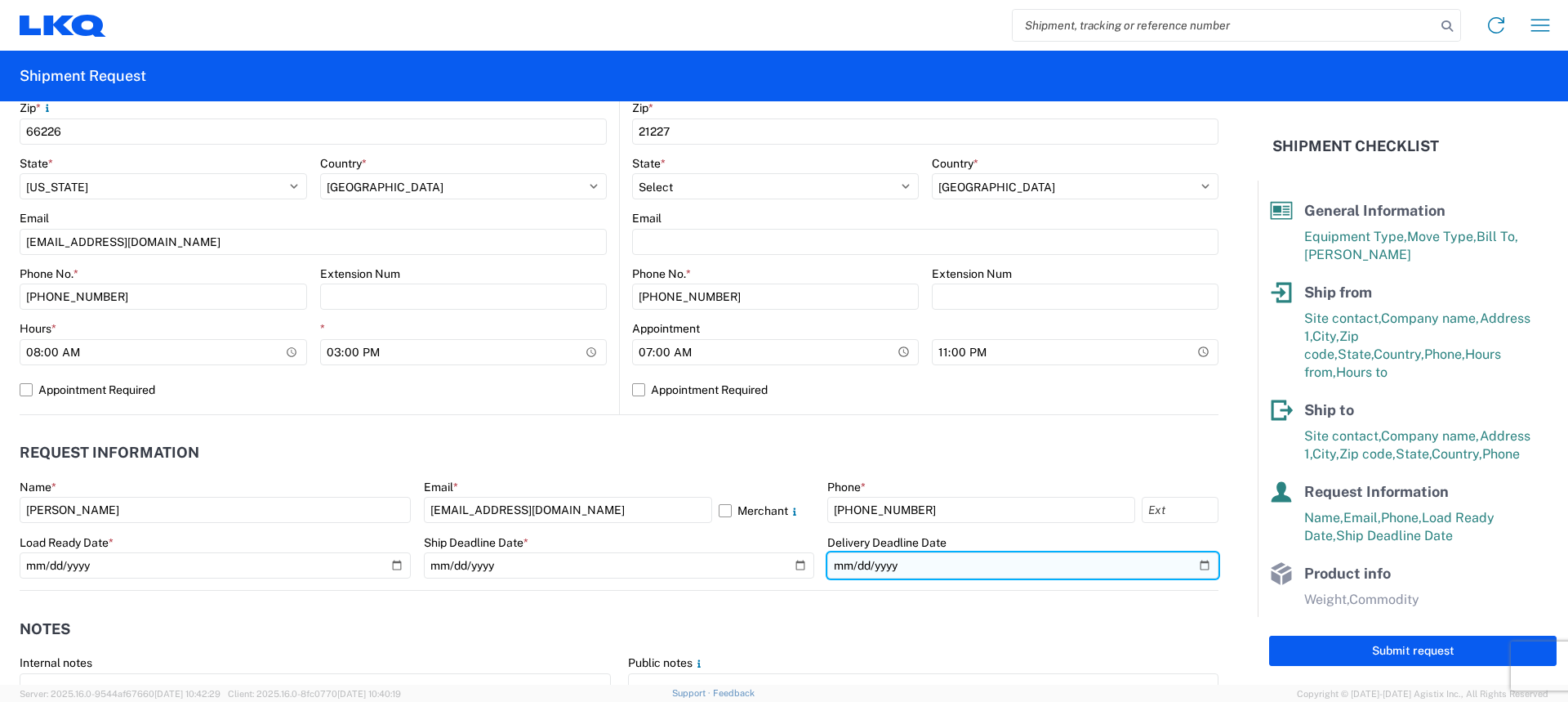
click at [1194, 567] on input "date" at bounding box center [1023, 565] width 391 height 27
type input "2025-08-18"
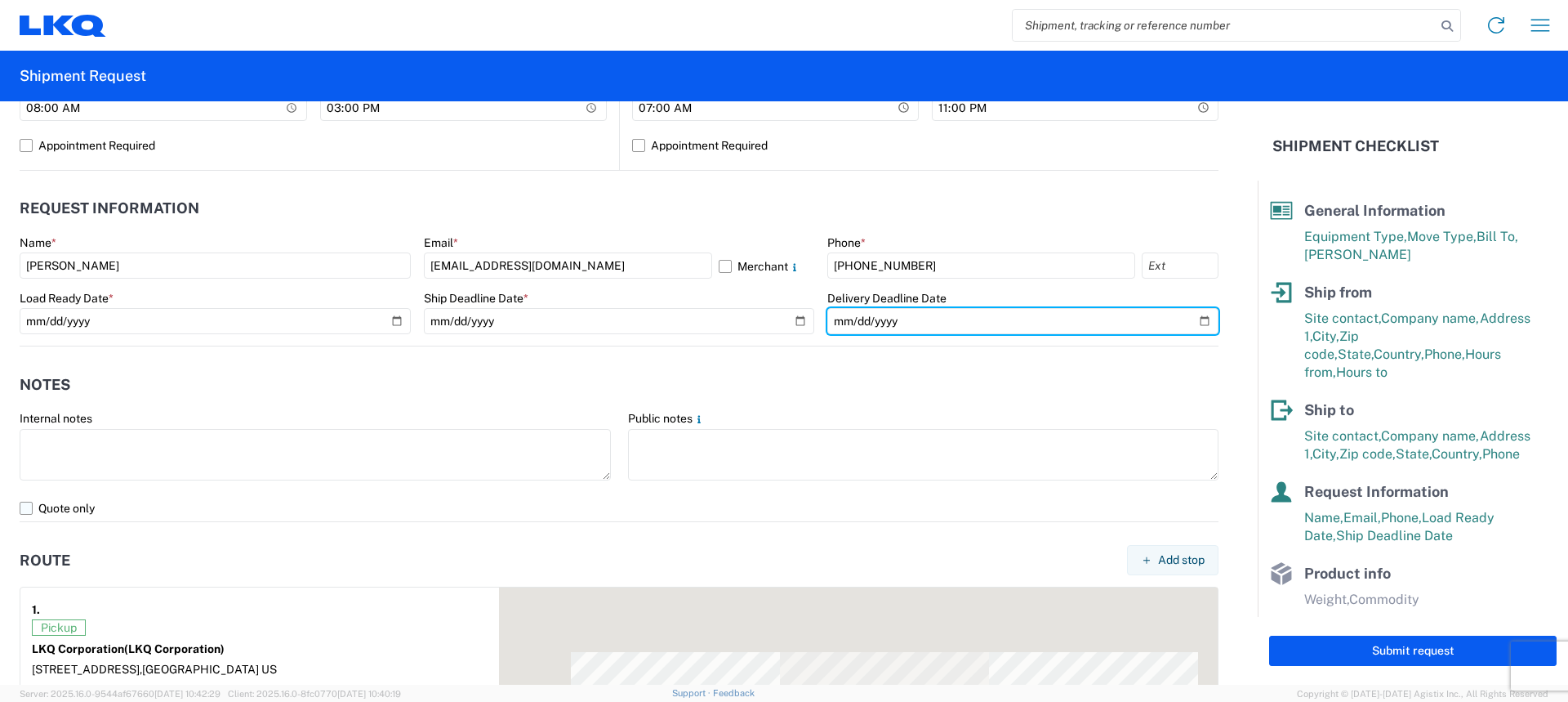
scroll to position [817, 0]
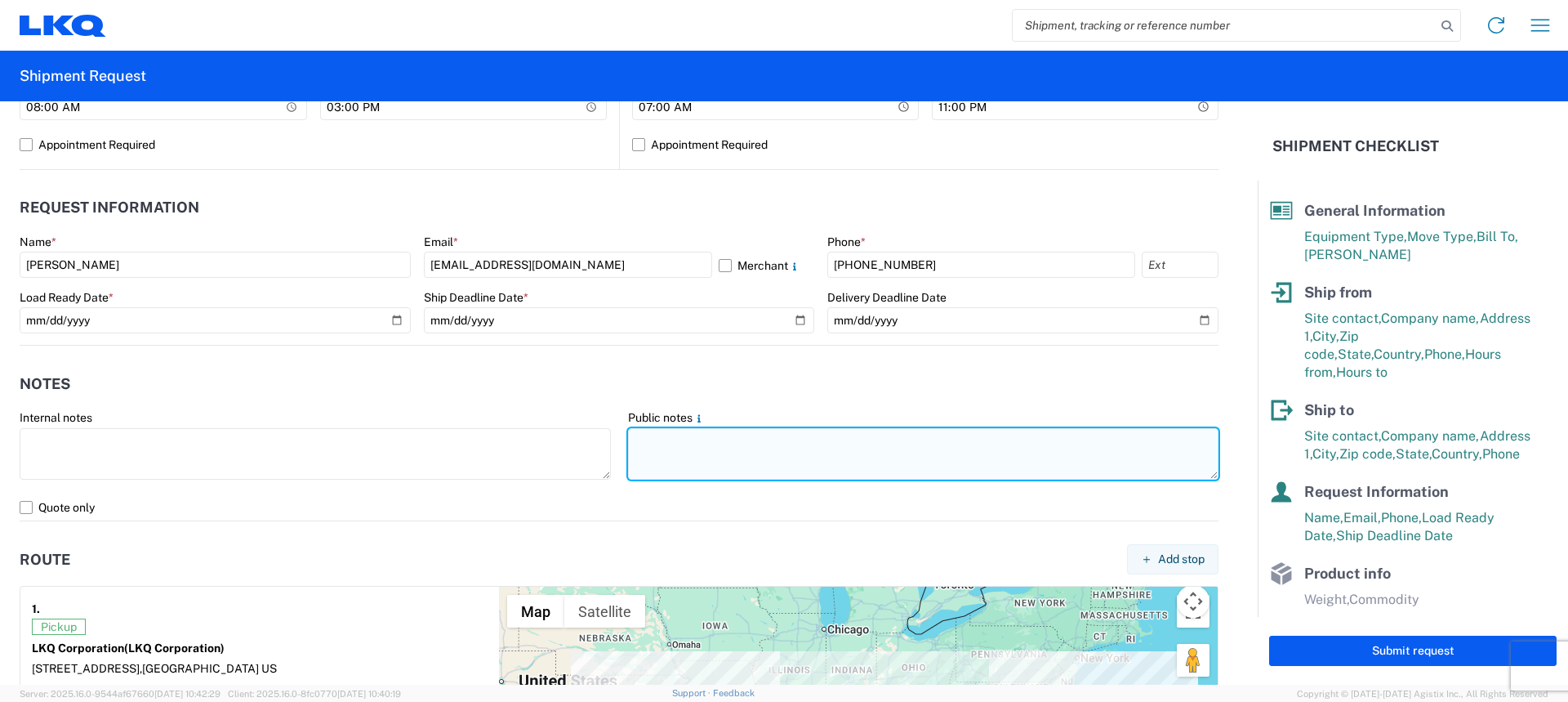
click at [653, 452] on textarea at bounding box center [924, 453] width 592 height 51
paste textarea "SKID 1 48.0 44.0 83.0 300.0 SKID 2 48.0 44.0 85.0 300.0 SKID 3 48.0 44.0 85.0 3…"
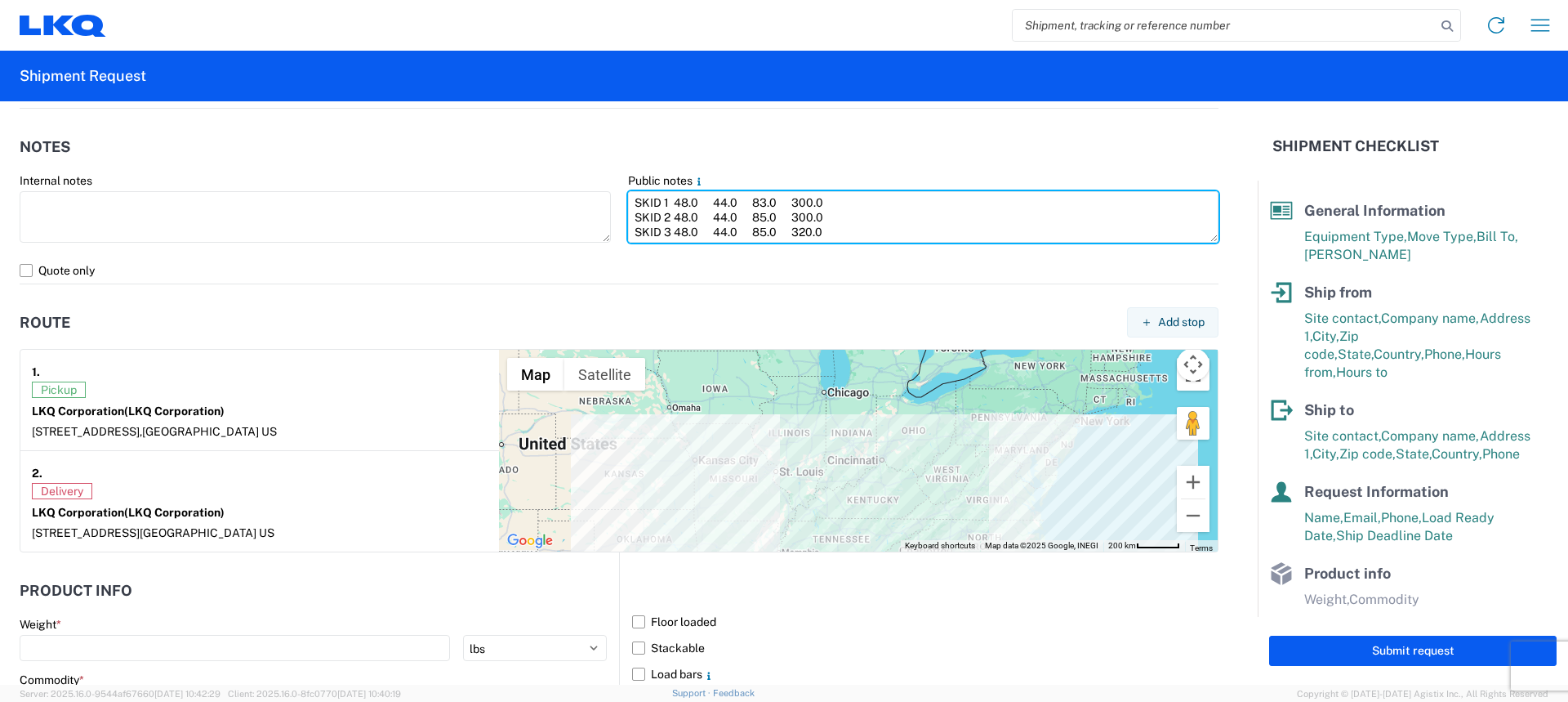
scroll to position [1062, 0]
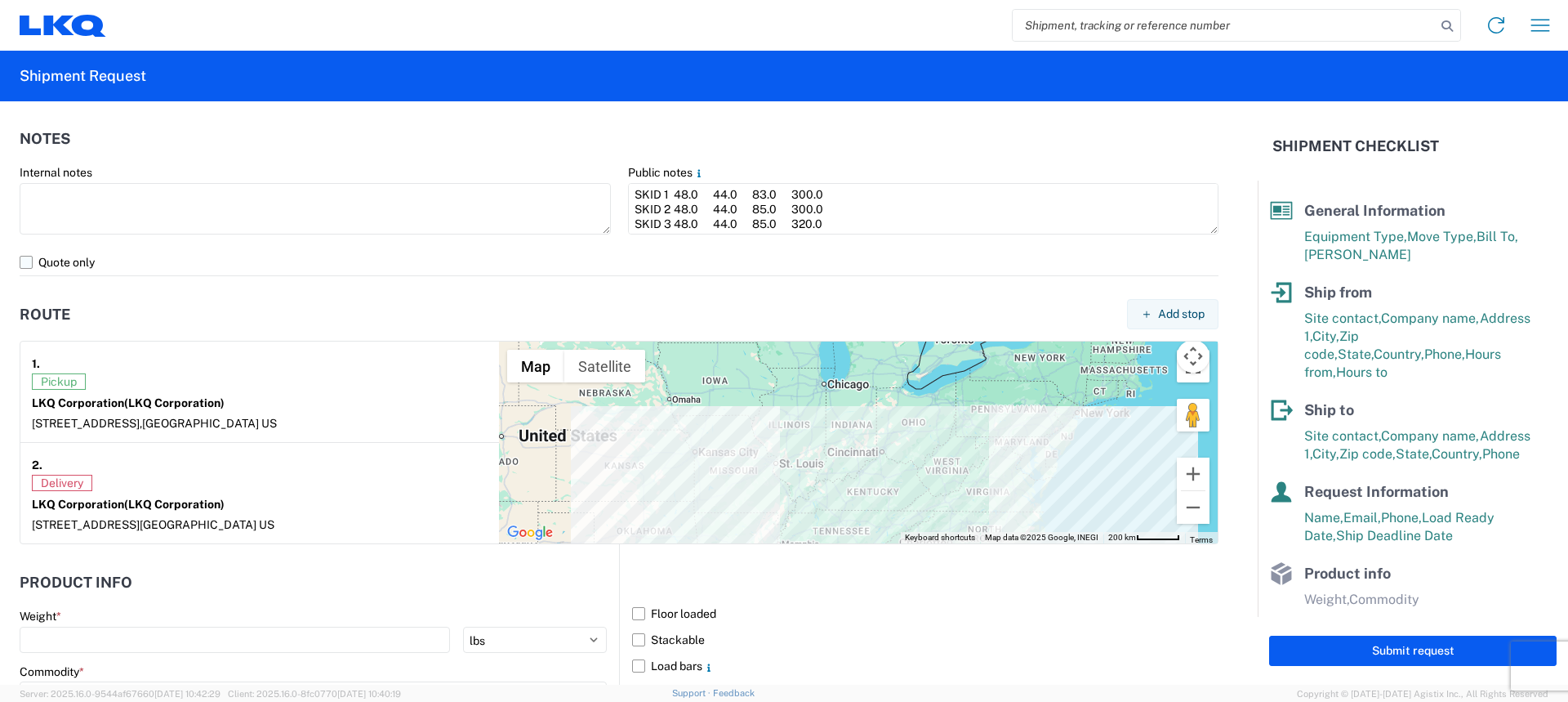
click at [29, 263] on label "Quote only" at bounding box center [619, 262] width 1199 height 27
click at [0, 0] on input "Quote only" at bounding box center [0, 0] width 0 height 0
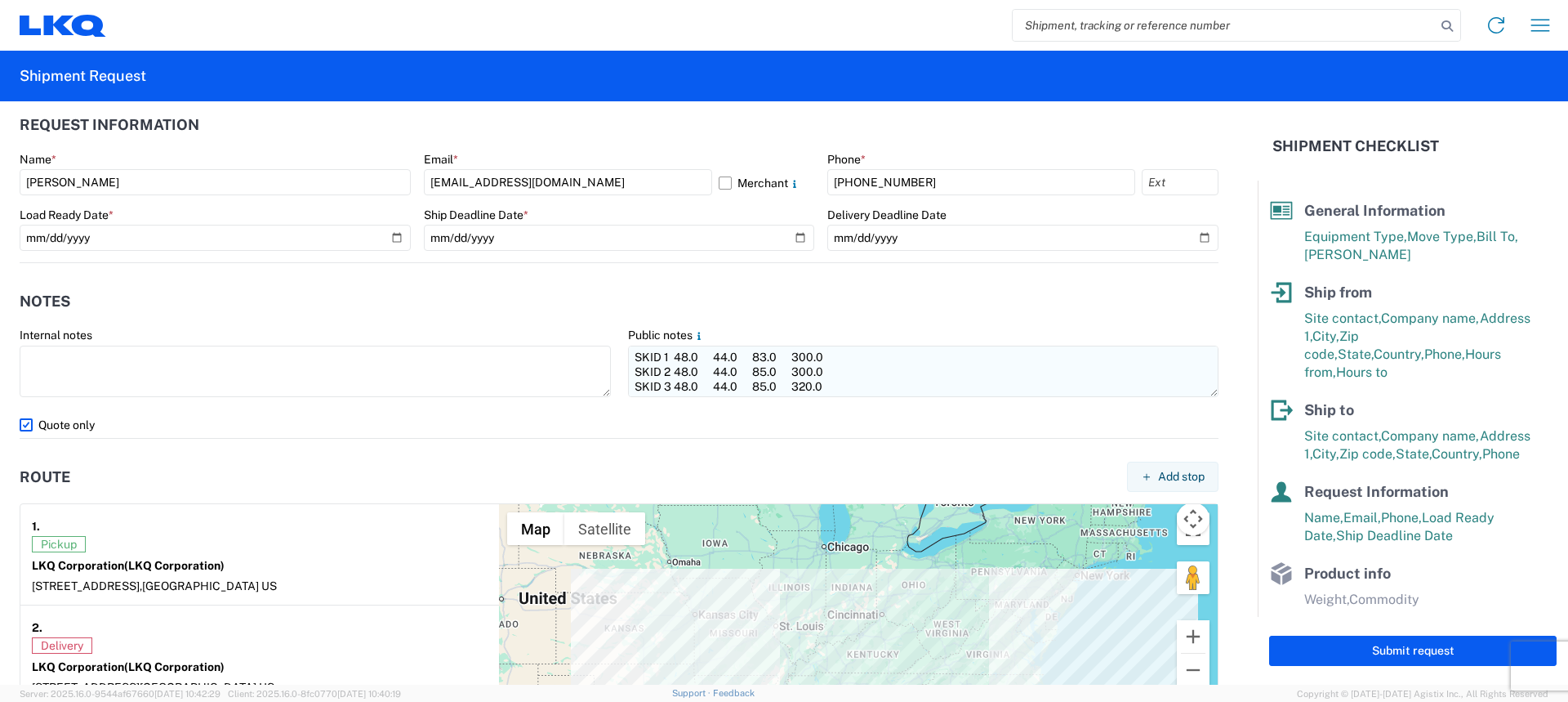
scroll to position [817, 0]
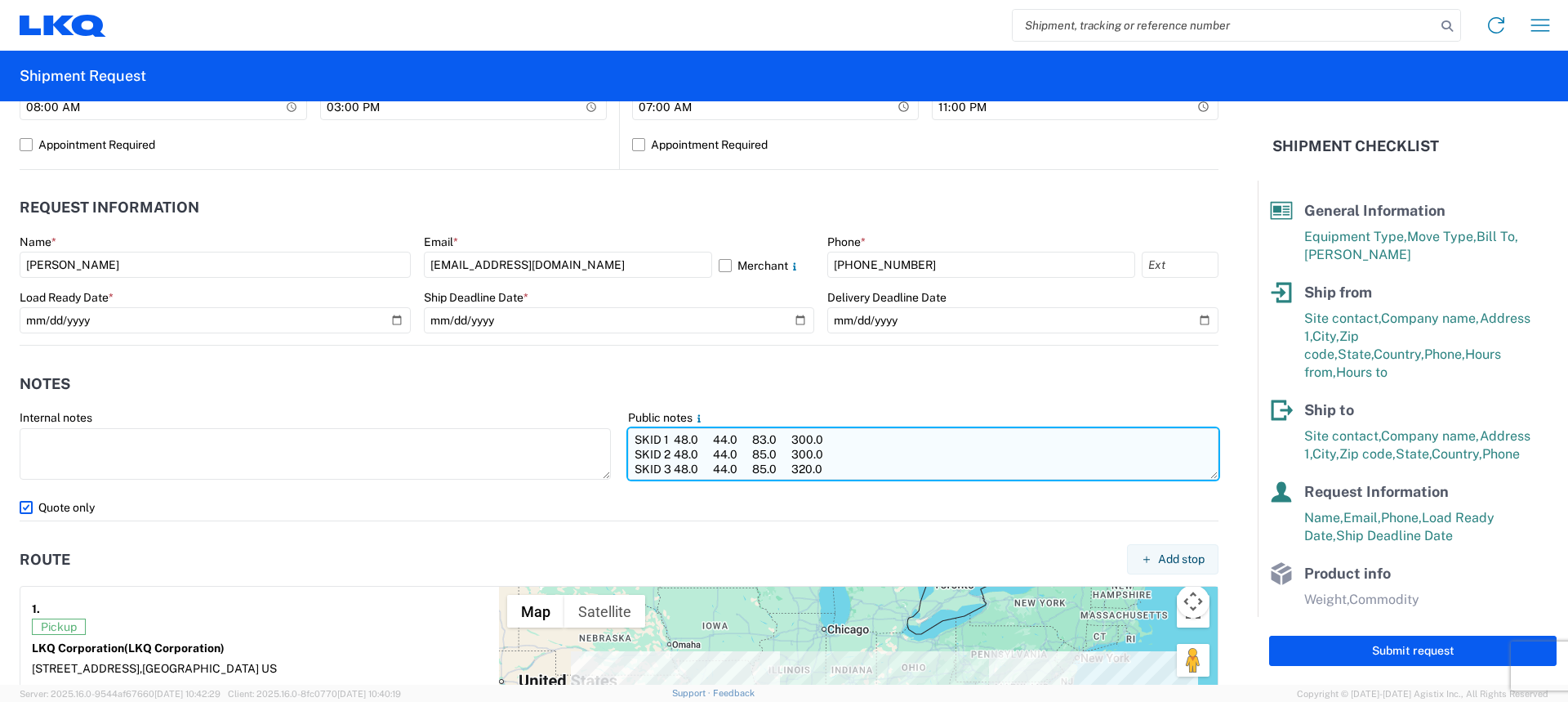
click at [631, 434] on textarea "SKID 1 48.0 44.0 83.0 300.0 SKID 2 48.0 44.0 85.0 300.0 SKID 3 48.0 44.0 85.0 3…" at bounding box center [924, 453] width 592 height 51
drag, startPoint x: 1005, startPoint y: 466, endPoint x: 625, endPoint y: 466, distance: 380.0
click at [628, 466] on textarea "SKID 1 48.0 44.0 83.0 300.0 SKID 2 48.0 44.0 85.0 300.0 SKID 3 48.0 44.0 85.0 3…" at bounding box center [924, 453] width 592 height 51
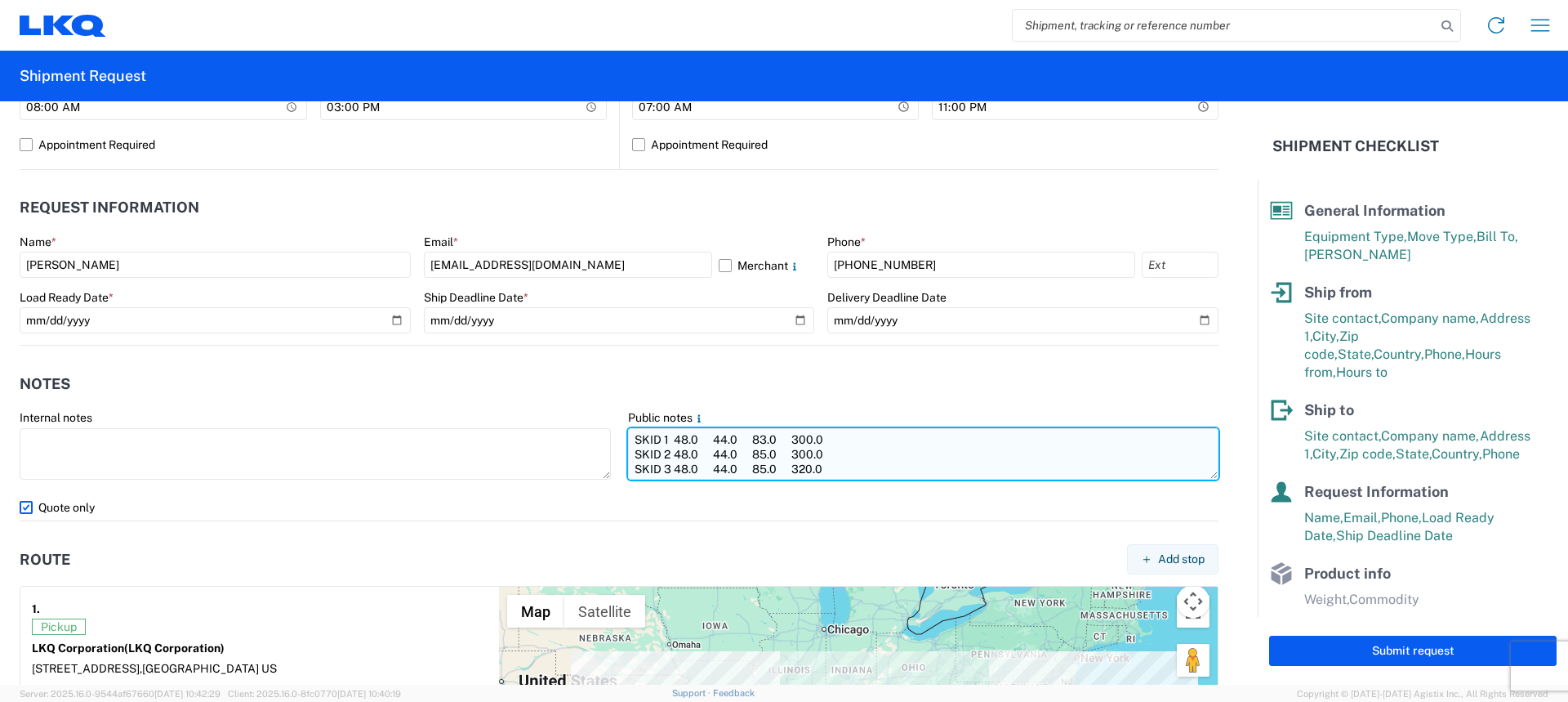
click at [637, 438] on textarea "SKID 1 48.0 44.0 83.0 300.0 SKID 2 48.0 44.0 85.0 300.0 SKID 3 48.0 44.0 85.0 3…" at bounding box center [924, 453] width 592 height 51
paste textarea "PLEASE NO BOX TRUCKS! PLEASE NO REEFER TRUCKS! THANK YOU!"
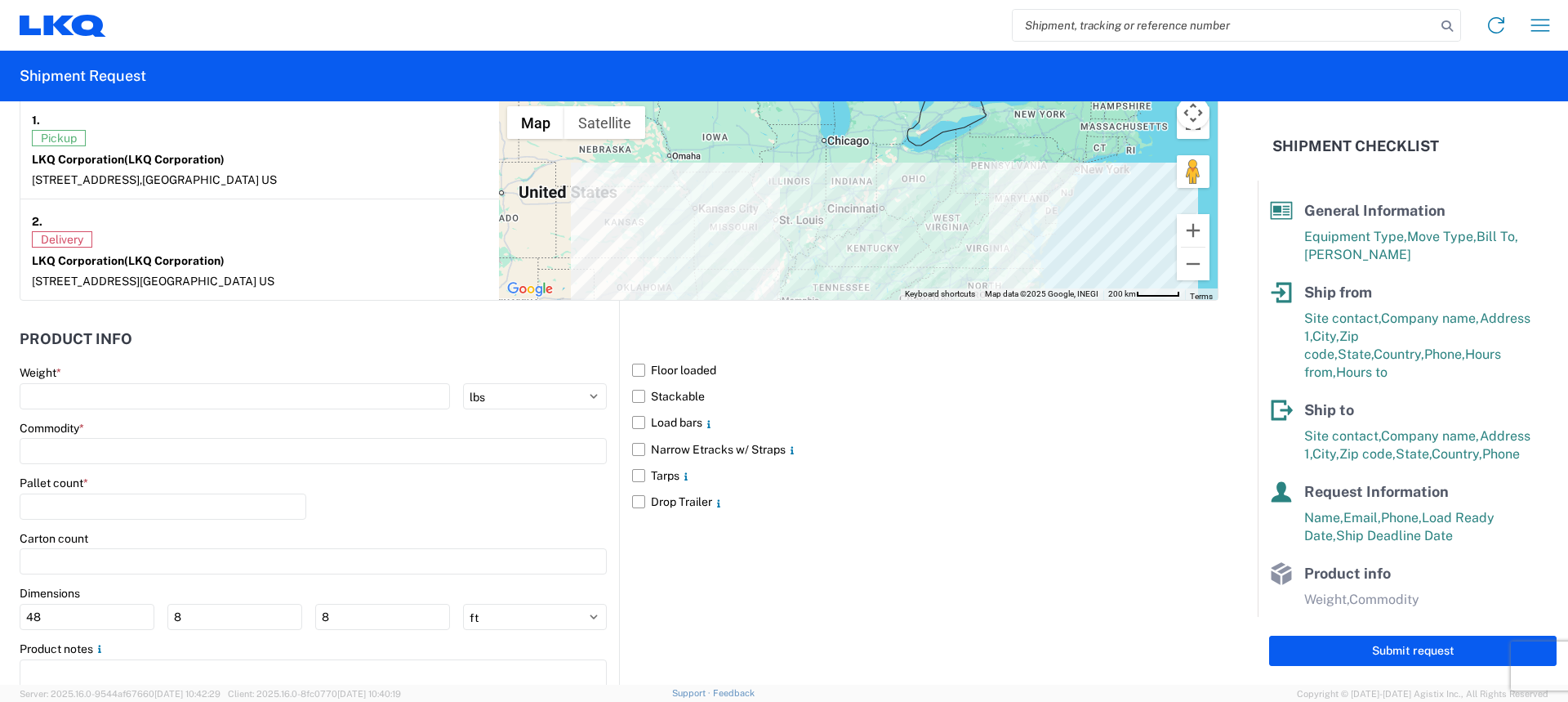
scroll to position [1308, 0]
type textarea "PLEASE NO BOX TRUCKS! PLEASE NO REEFER TRUCKS! THANK YOU! SKID 1 48.0 44.0 83.0…"
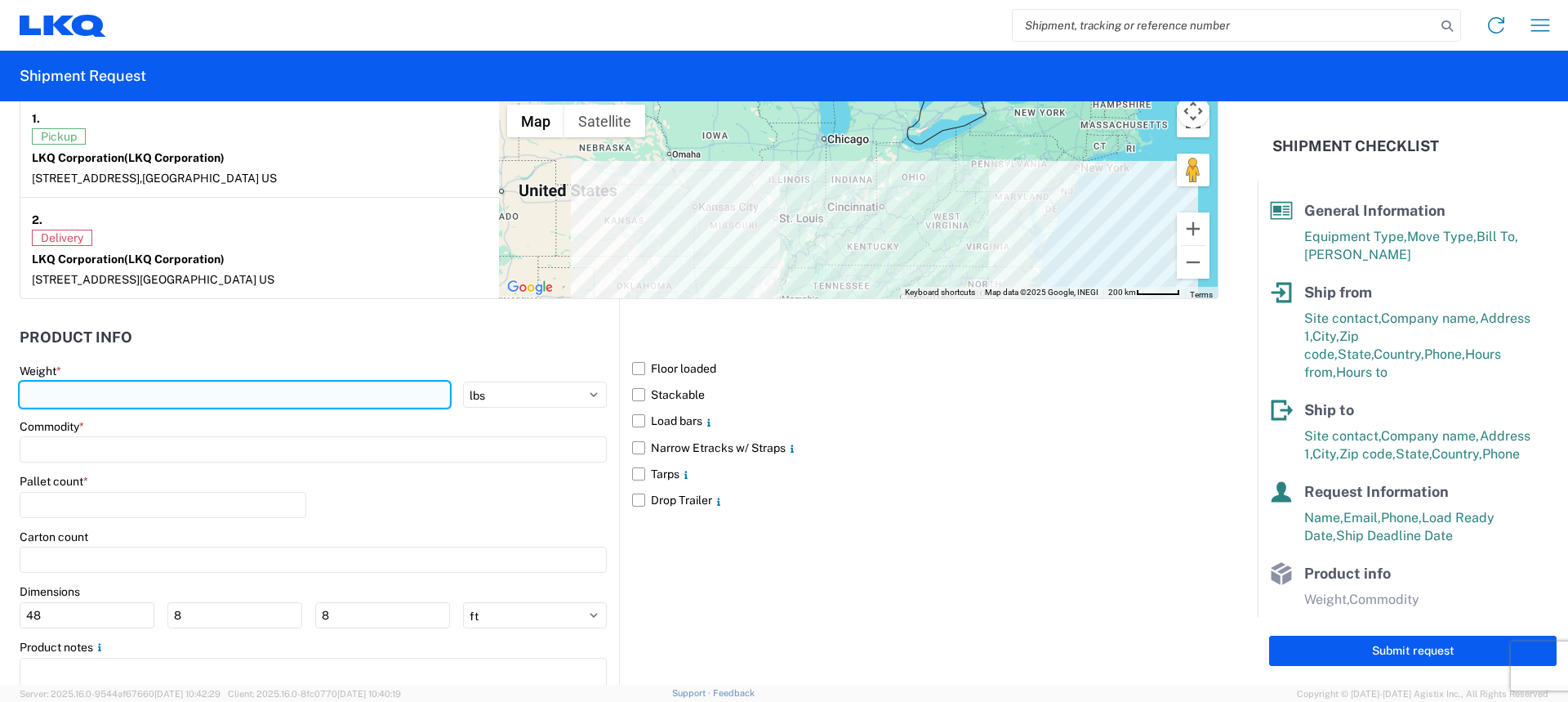
click at [242, 394] on input "number" at bounding box center [235, 394] width 431 height 27
type input "2140"
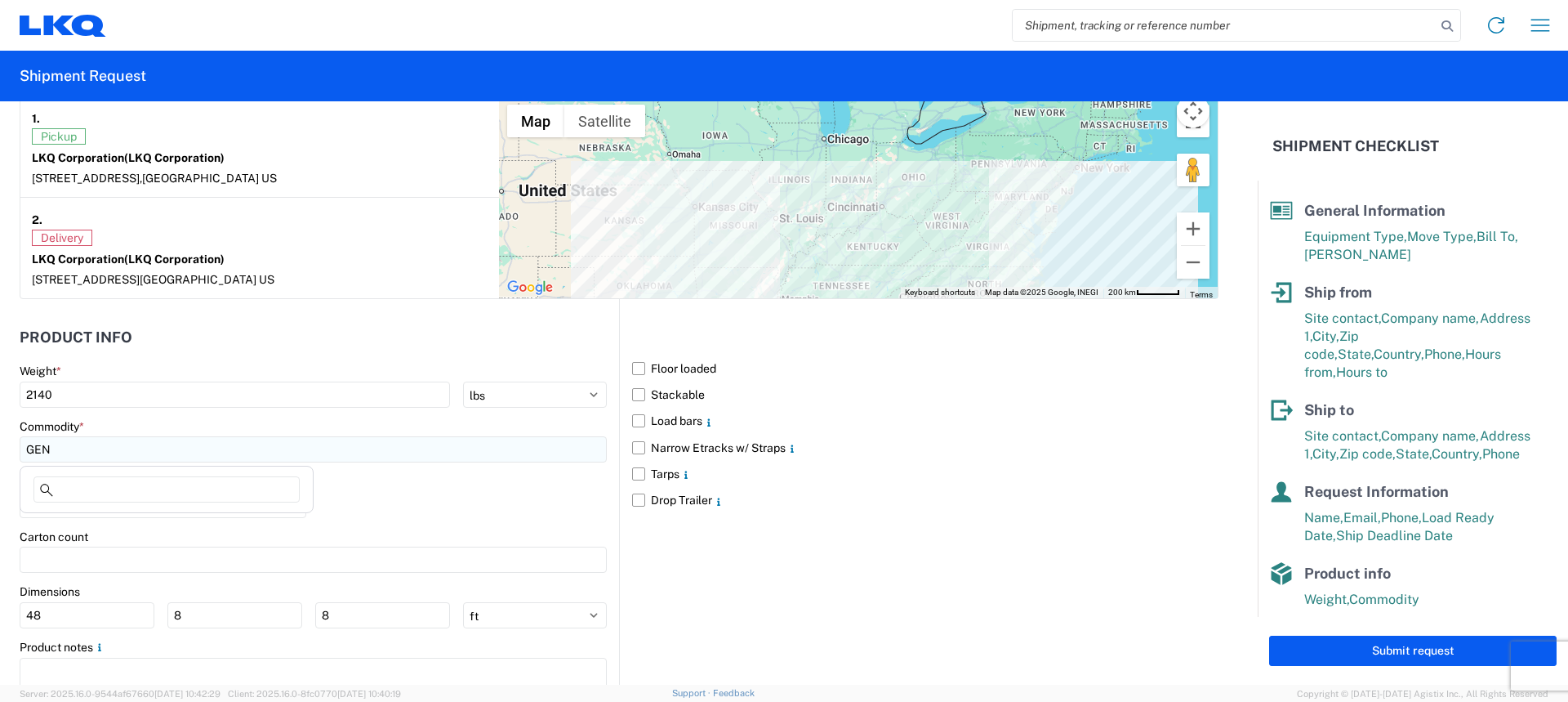
click at [172, 448] on input "GEN" at bounding box center [313, 449] width 587 height 27
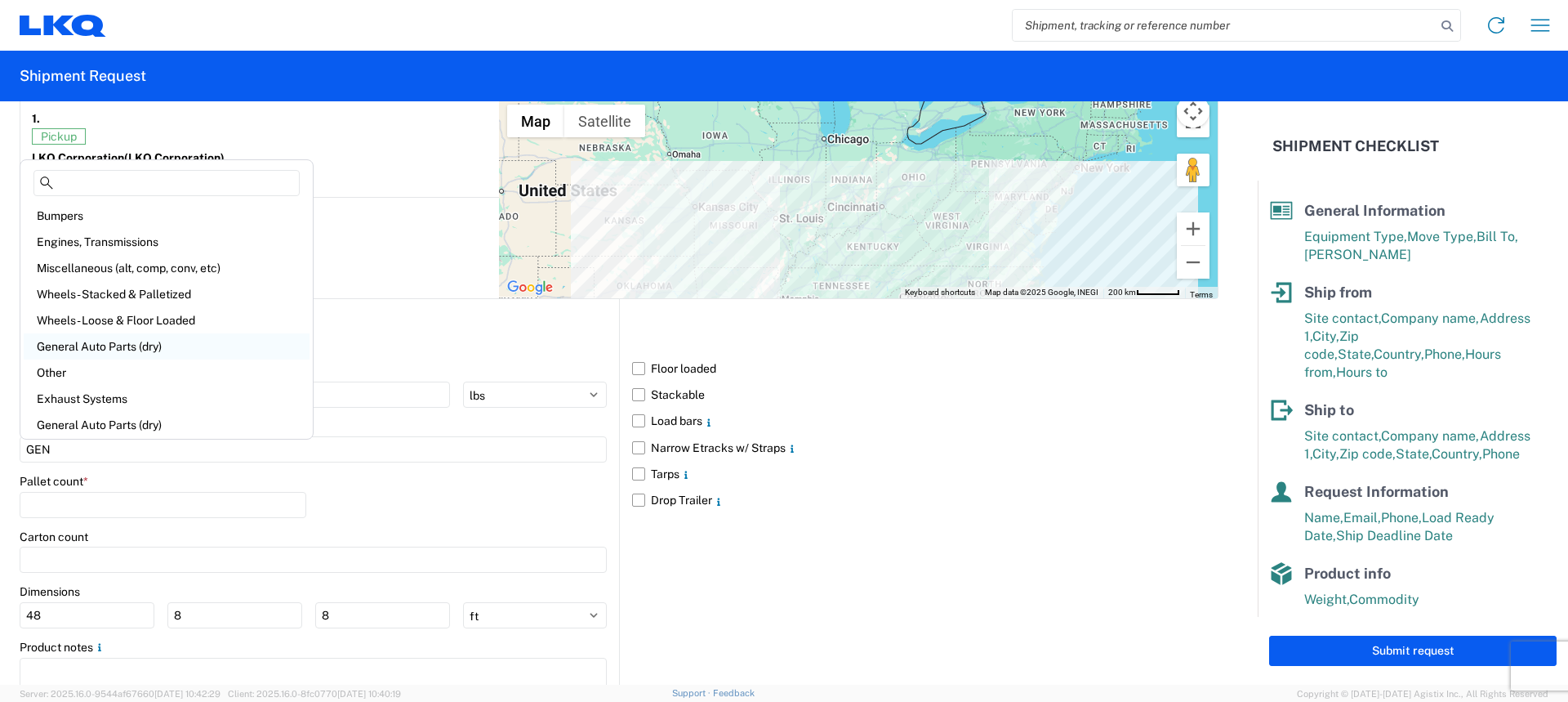
click at [162, 355] on div "General Auto Parts (dry)" at bounding box center [166, 346] width 286 height 27
type input "General Auto Parts (dry)"
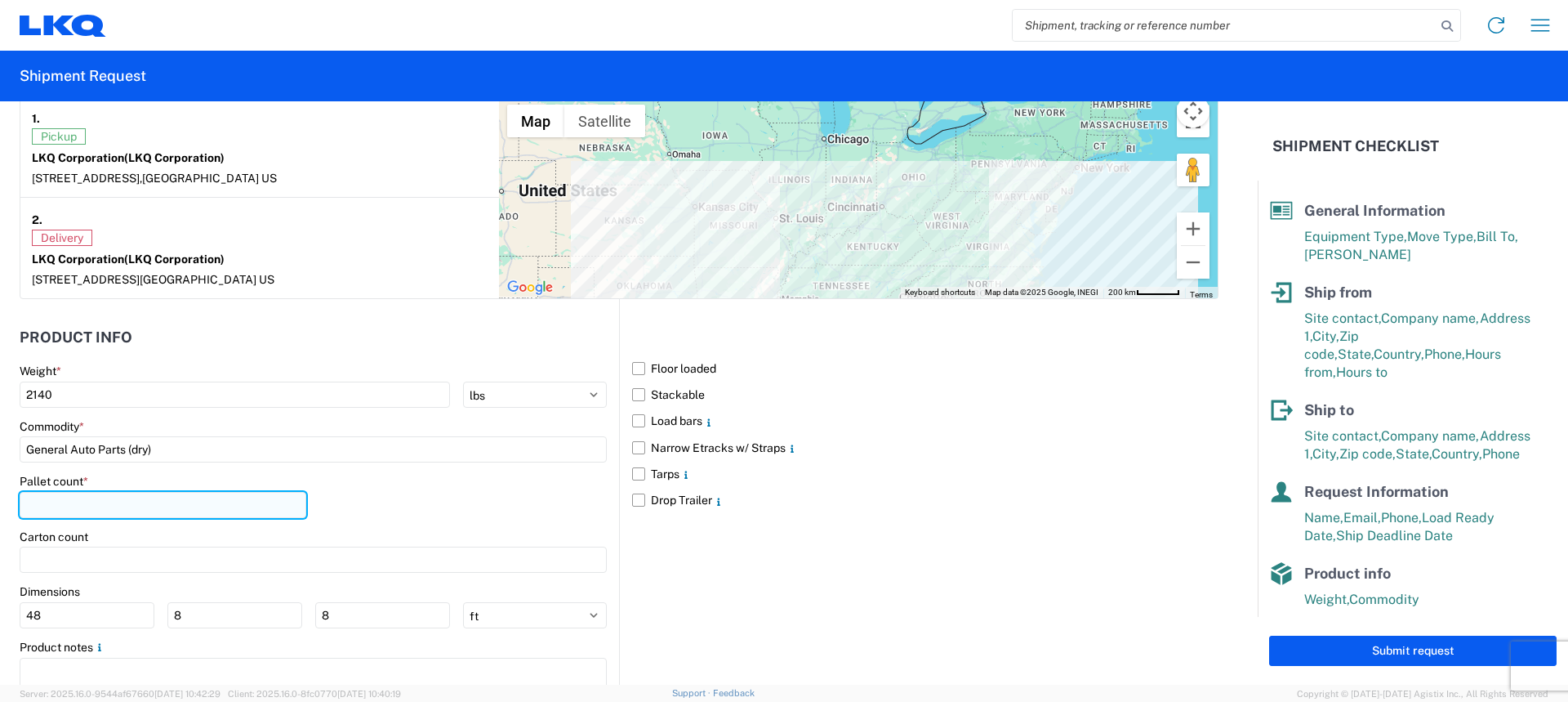
click at [151, 506] on input "number" at bounding box center [163, 504] width 287 height 27
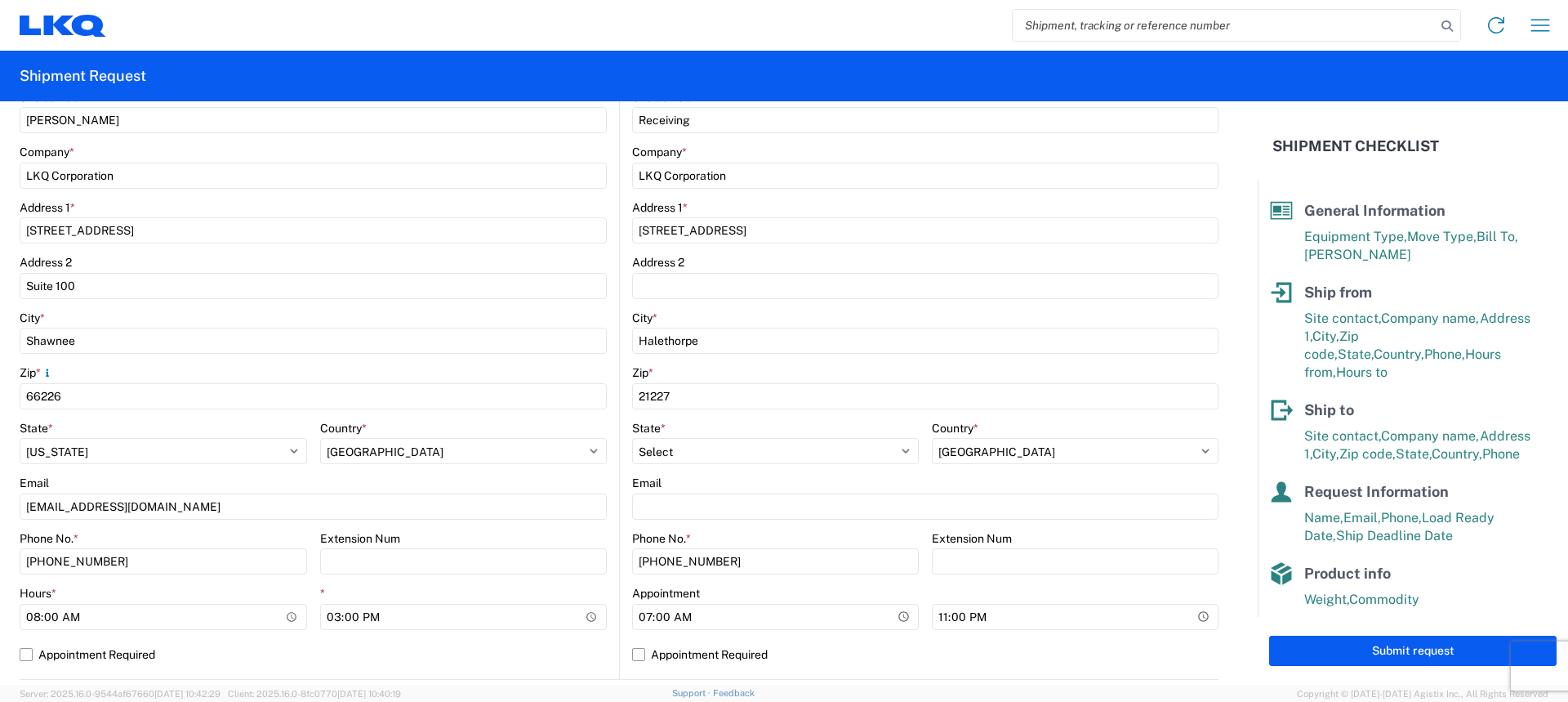
scroll to position [0, 0]
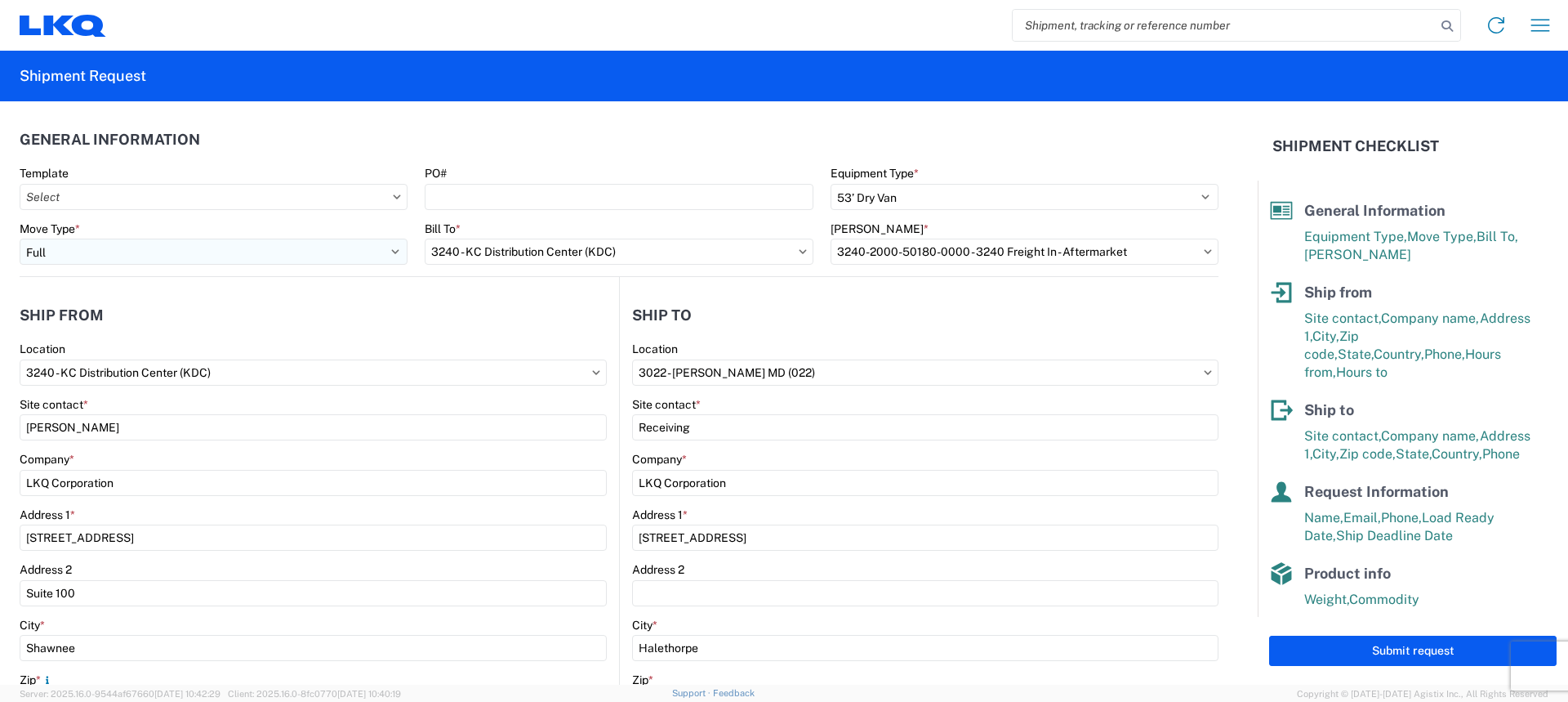
type input "6"
click at [41, 258] on select "Select Full Partial TL" at bounding box center [213, 252] width 388 height 27
select select "PARTIAL_TL"
click at [20, 239] on select "Select Full Partial TL" at bounding box center [213, 252] width 388 height 27
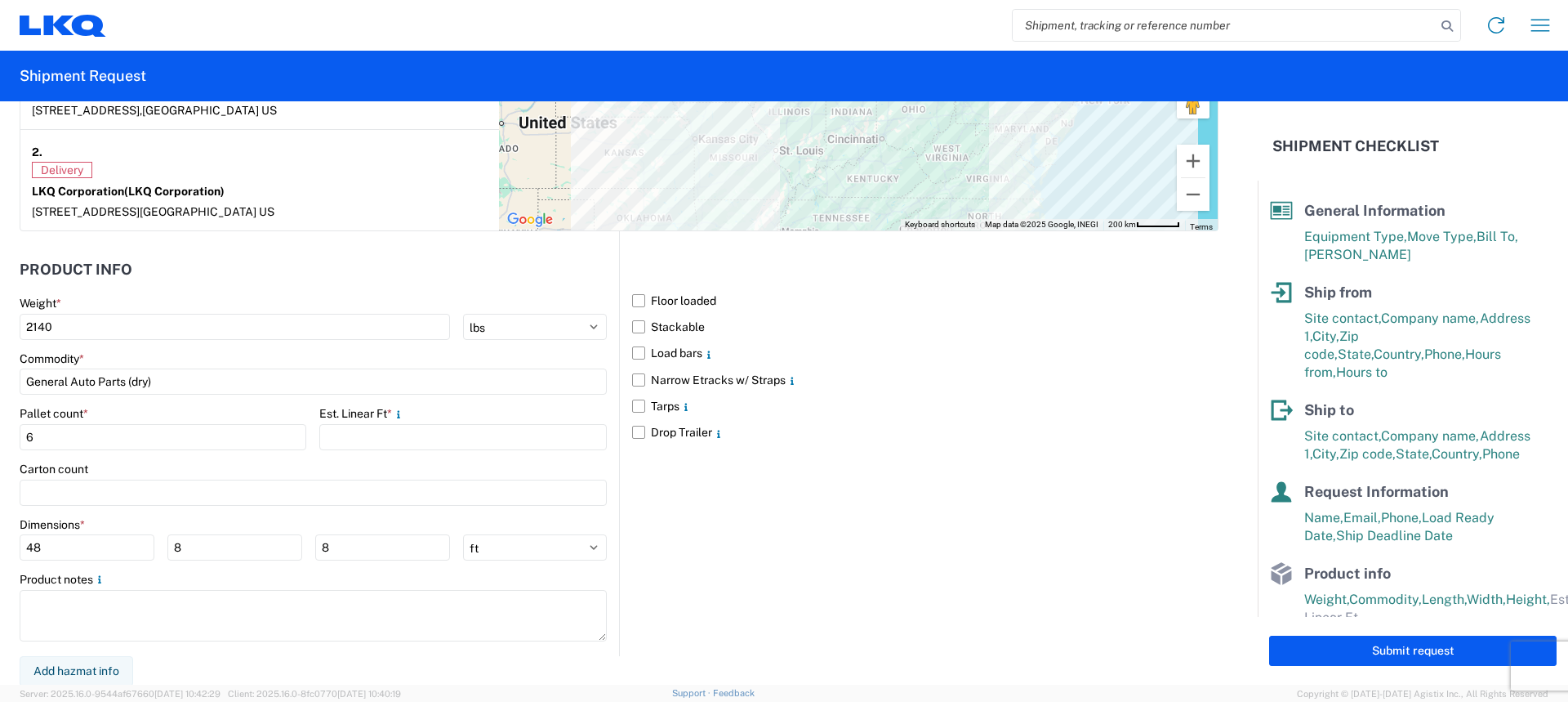
scroll to position [1376, 0]
click at [392, 435] on input "number" at bounding box center [463, 436] width 287 height 27
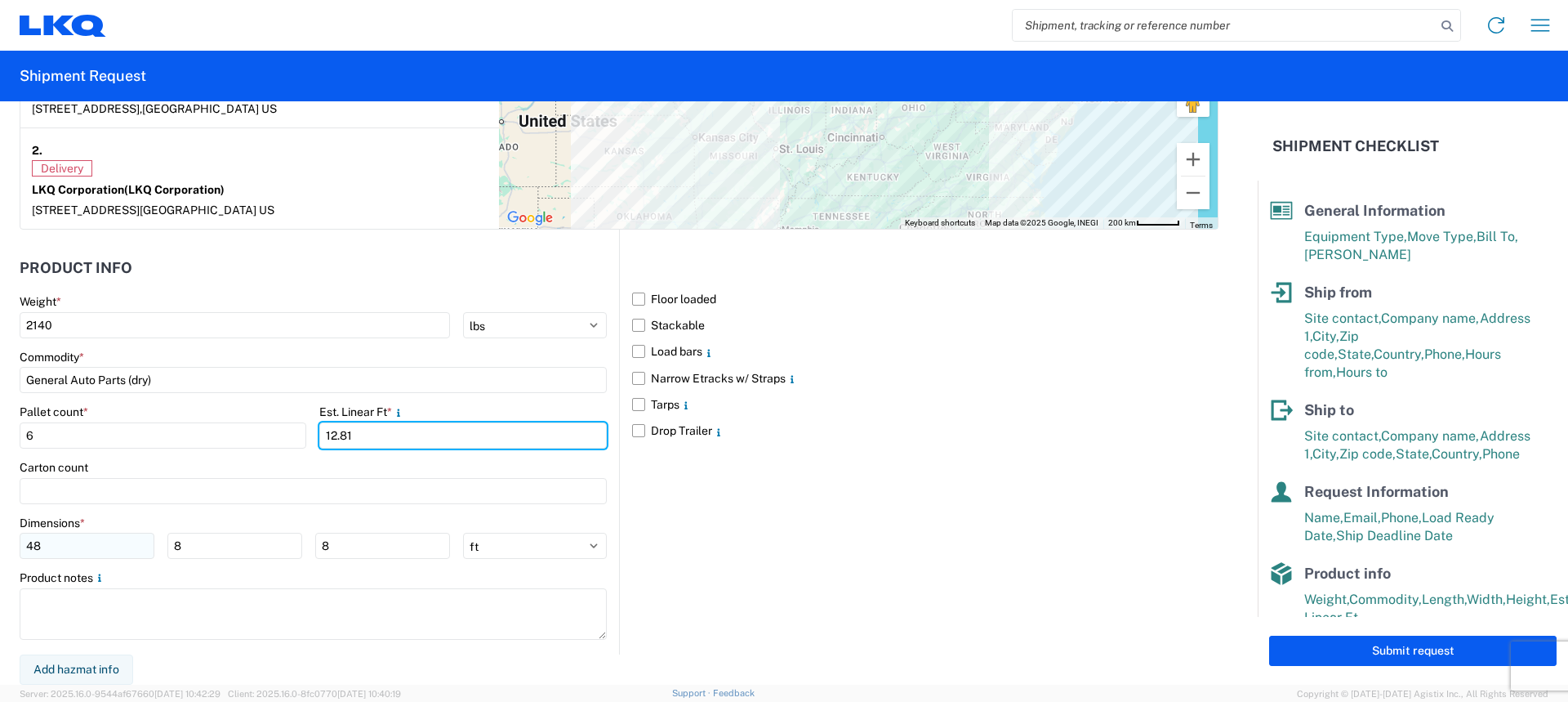
type input "12.81"
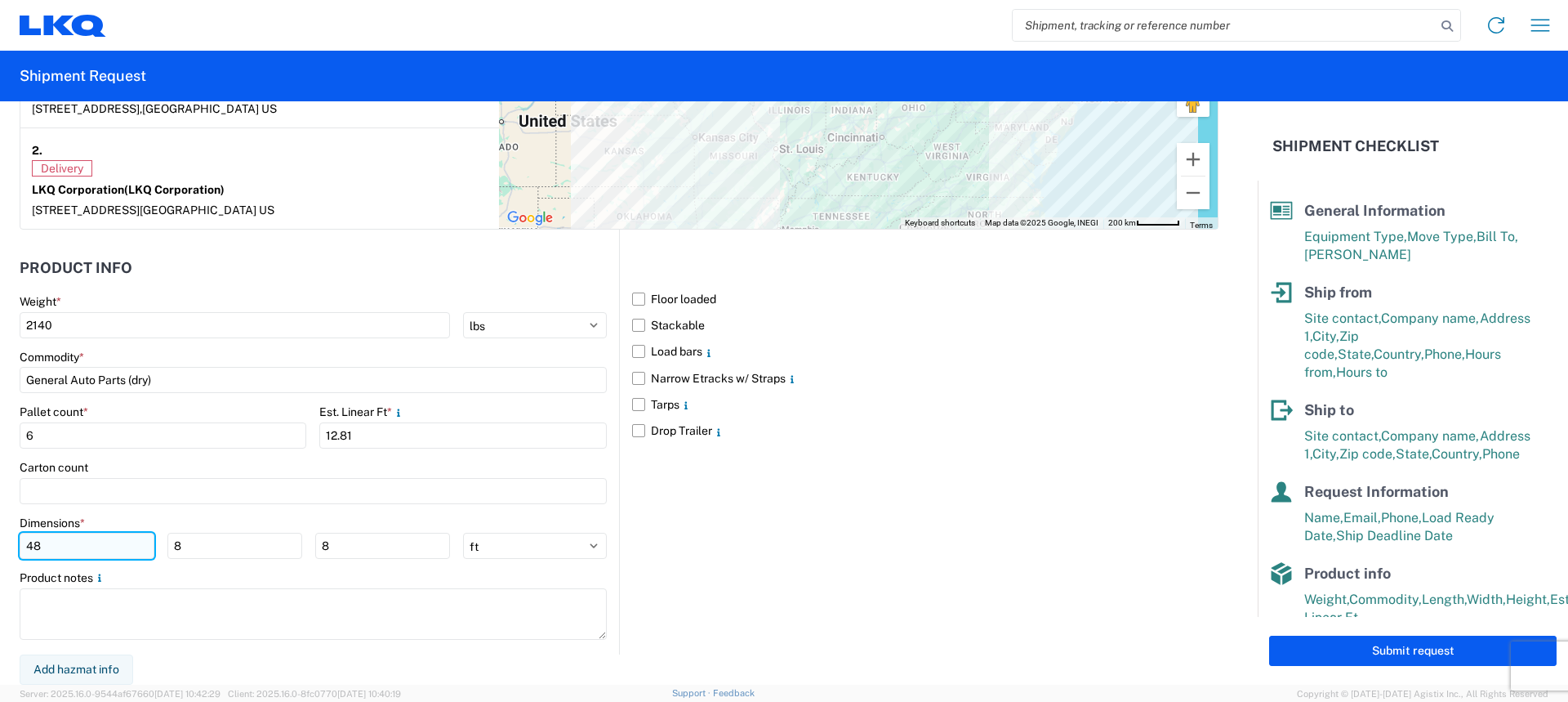
click at [81, 538] on input "48" at bounding box center [87, 546] width 135 height 27
type input "4"
type input "77"
type input "45"
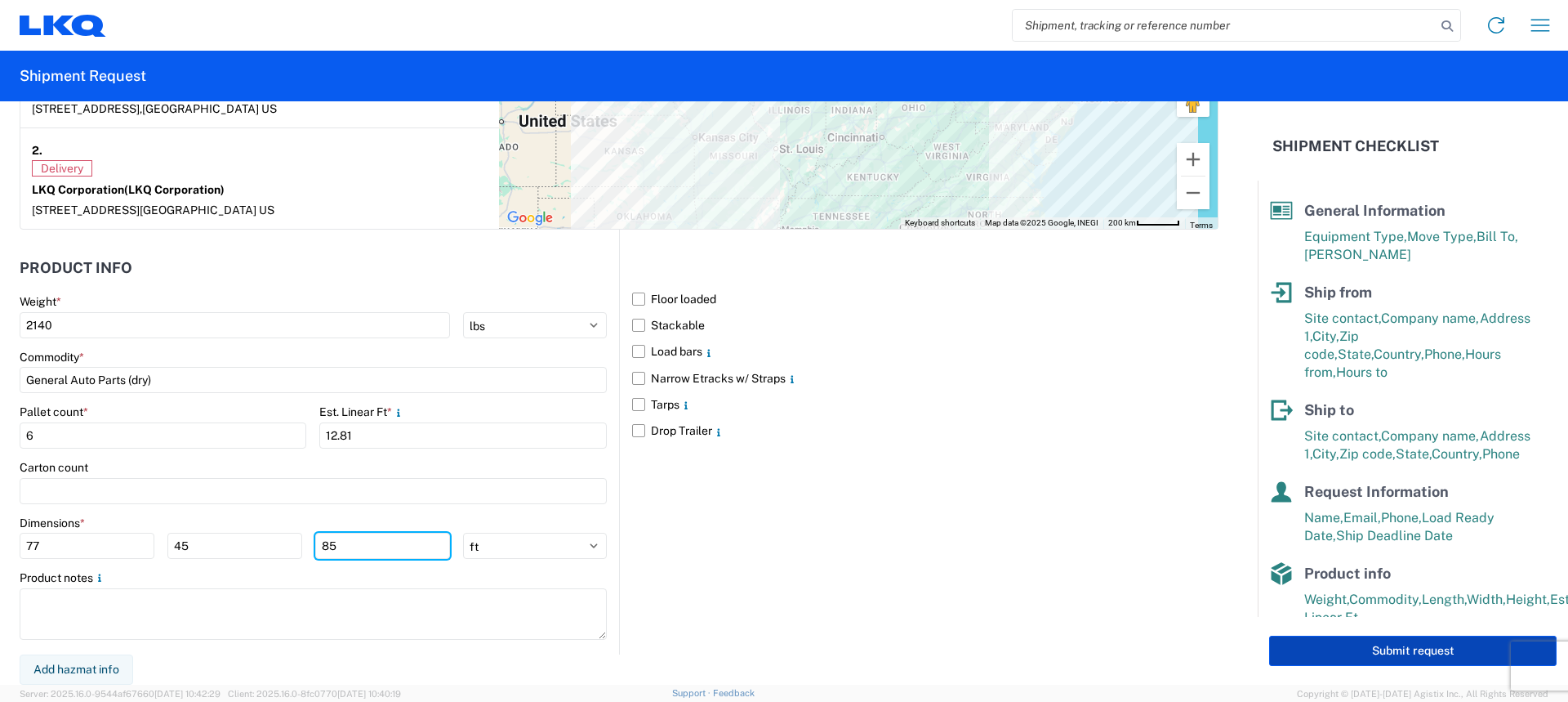
type input "85"
click at [1336, 644] on button "Submit request" at bounding box center [1413, 650] width 287 height 30
select select "US"
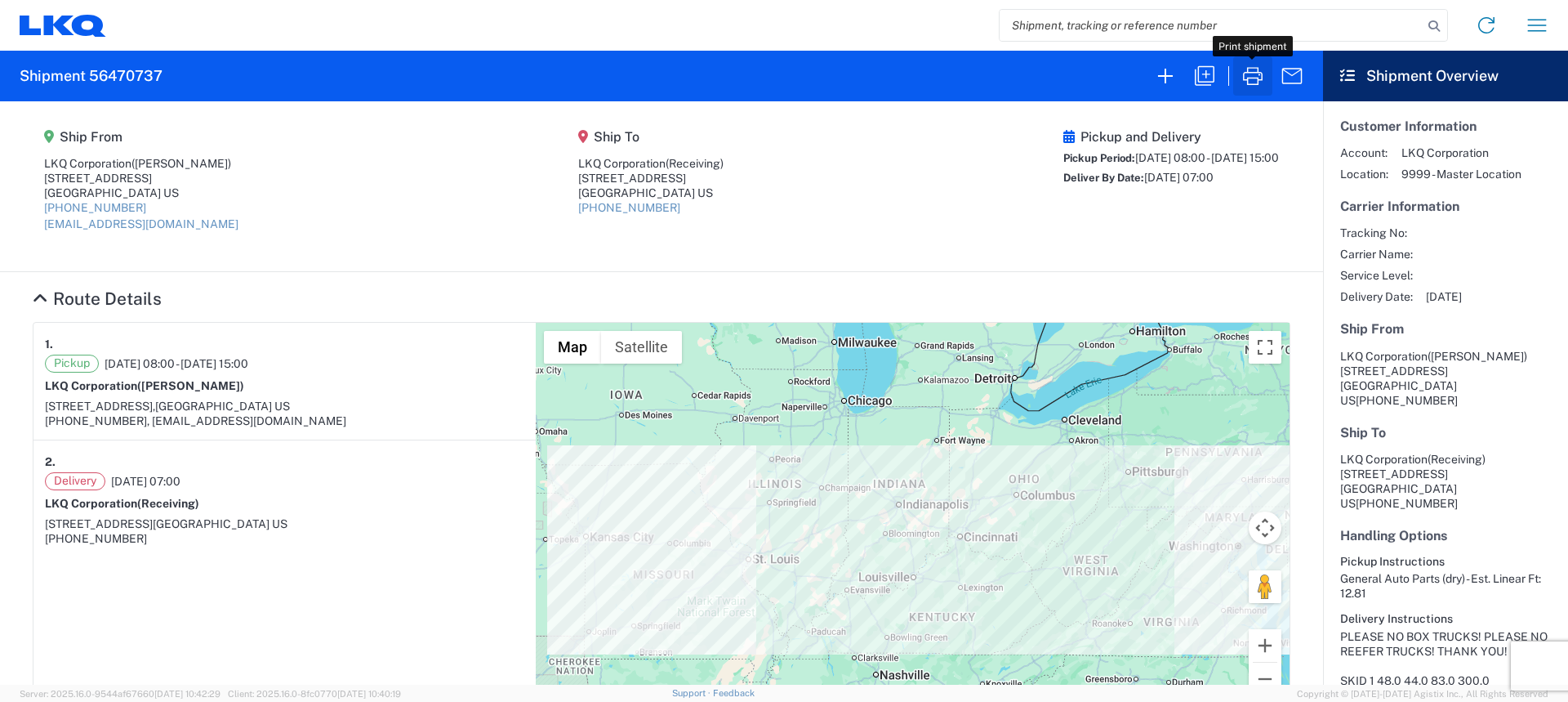
click at [1248, 76] on icon "button" at bounding box center [1252, 76] width 27 height 27
